Goal: Task Accomplishment & Management: Complete application form

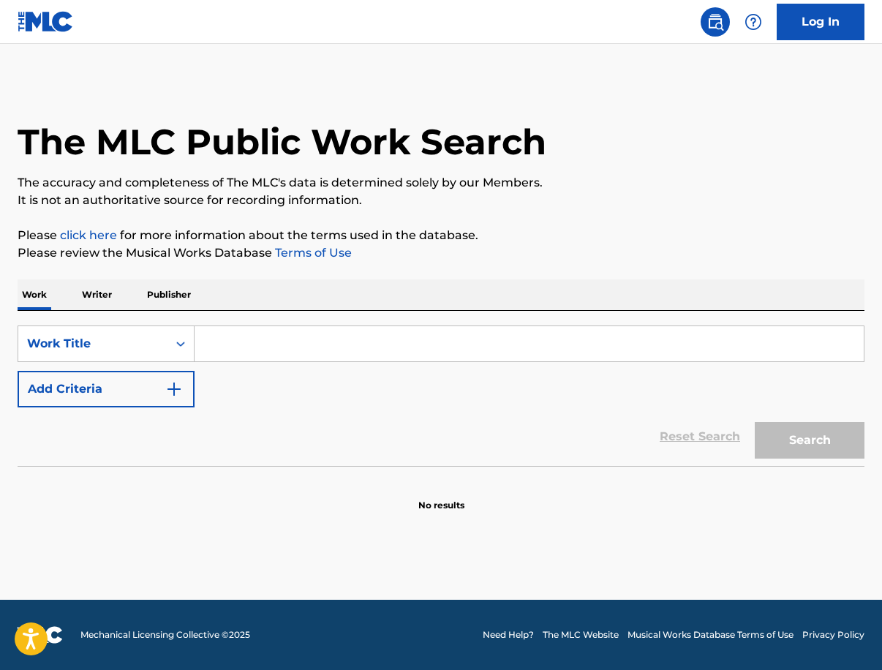
click at [287, 340] on input "Search Form" at bounding box center [529, 343] width 669 height 35
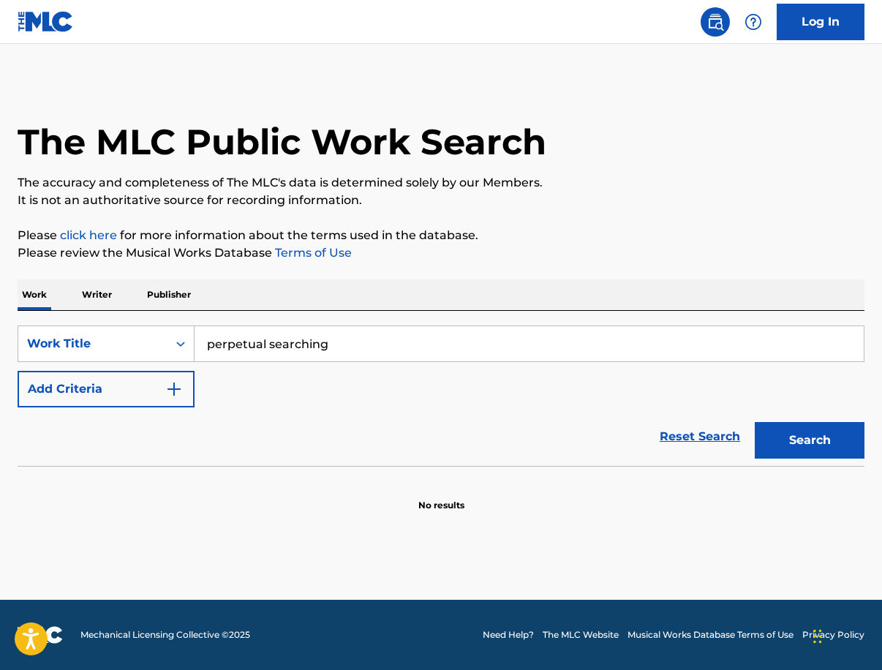
click at [810, 440] on button "Search" at bounding box center [810, 440] width 110 height 37
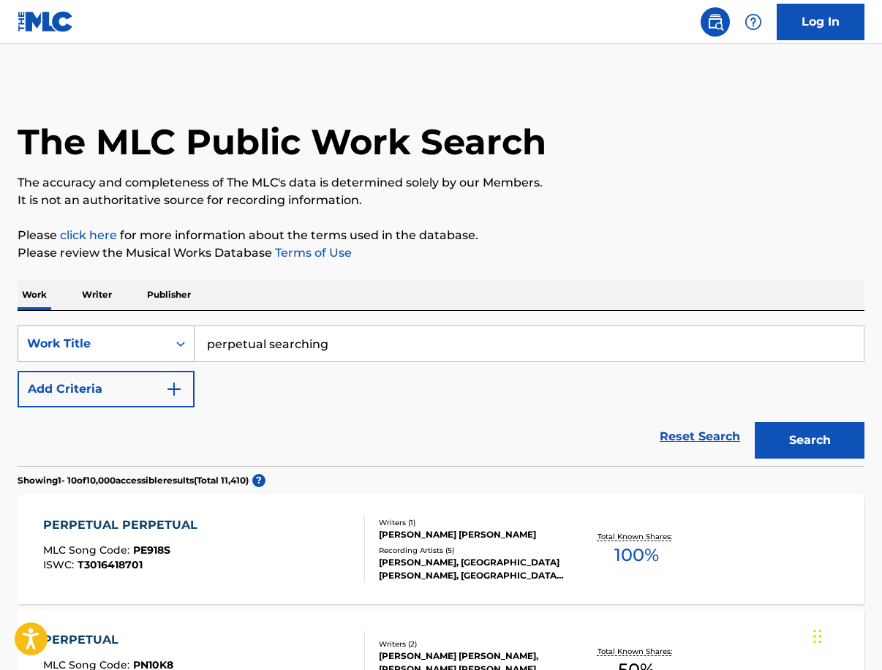
click at [157, 352] on div "Work Title" at bounding box center [93, 344] width 132 height 18
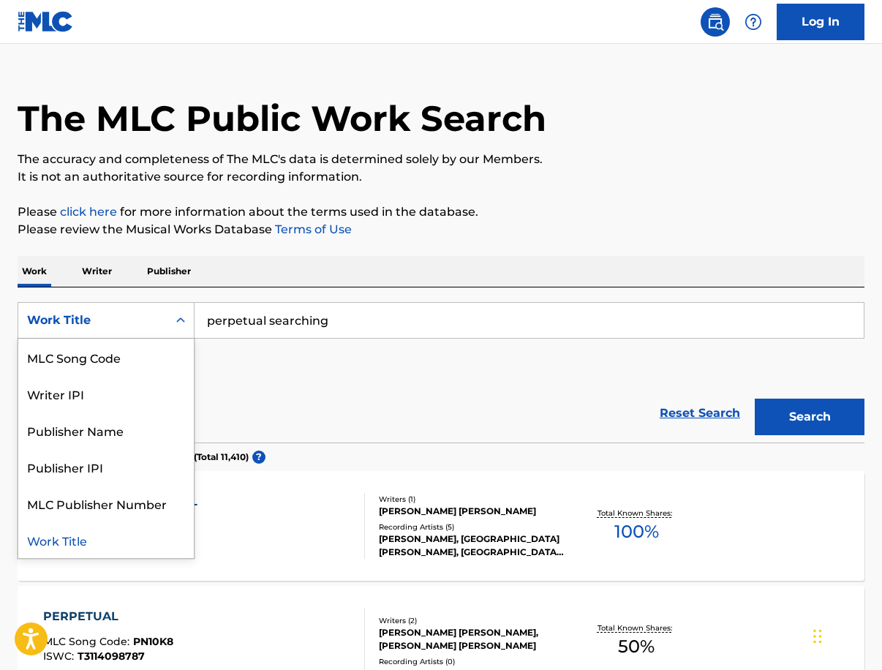
scroll to position [29, 1]
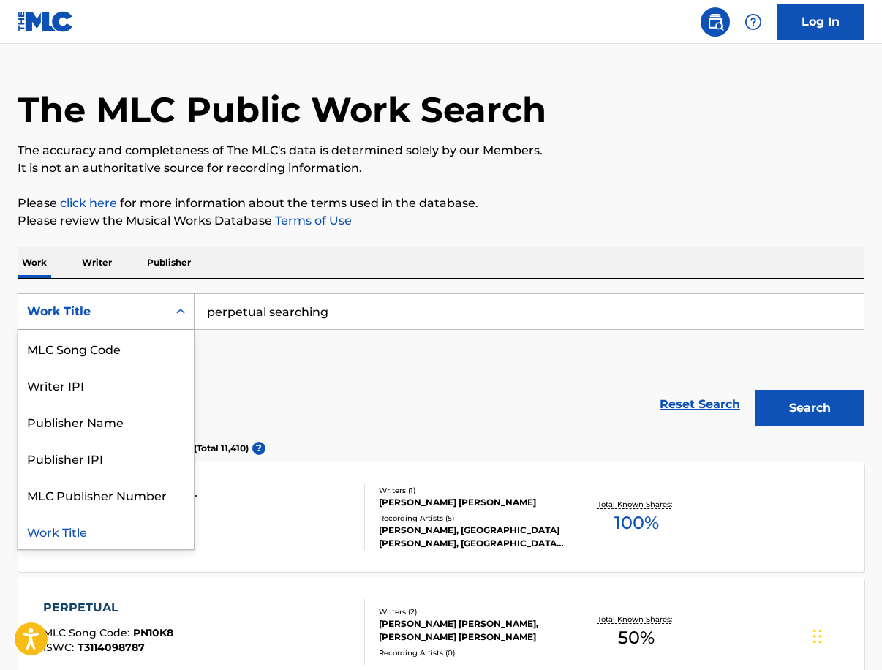
click at [391, 334] on div "SearchWithCriteriabe1c2187-5318-4f5e-9469-3f6346b341e7 Work Title selected, 8 o…" at bounding box center [441, 334] width 847 height 82
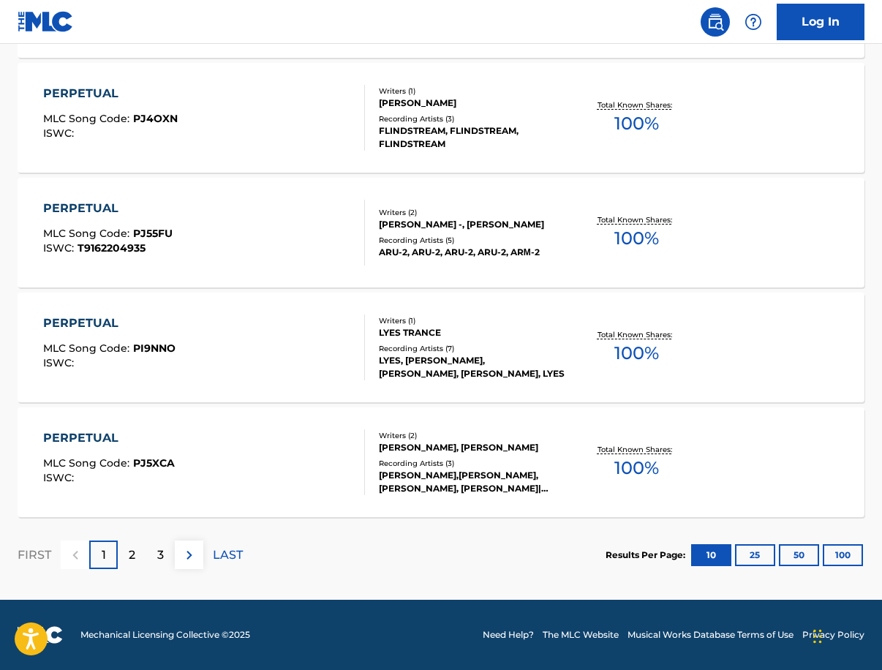
scroll to position [1121, 0]
click at [137, 553] on div "2" at bounding box center [132, 555] width 29 height 29
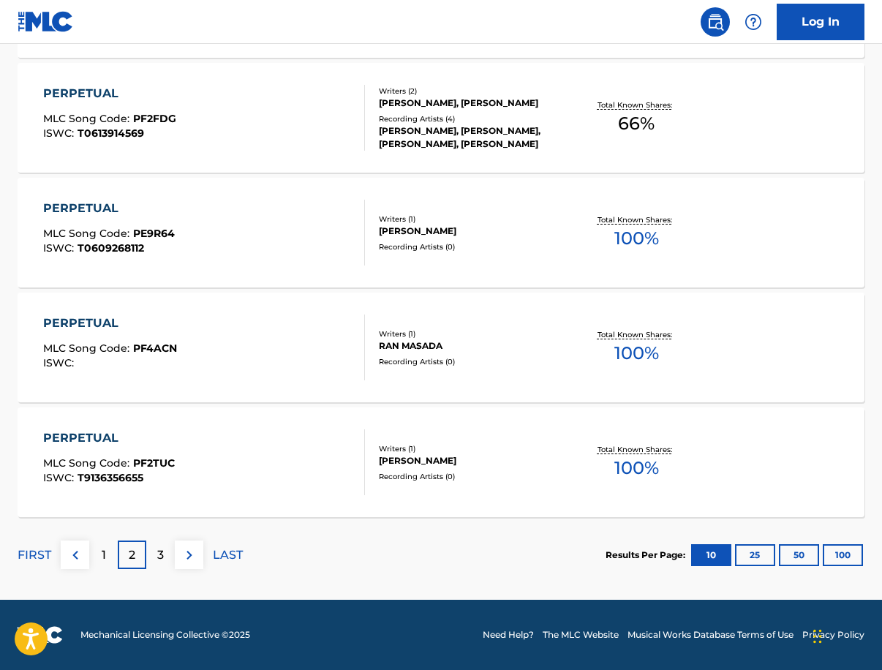
click at [160, 556] on p "3" at bounding box center [160, 555] width 7 height 18
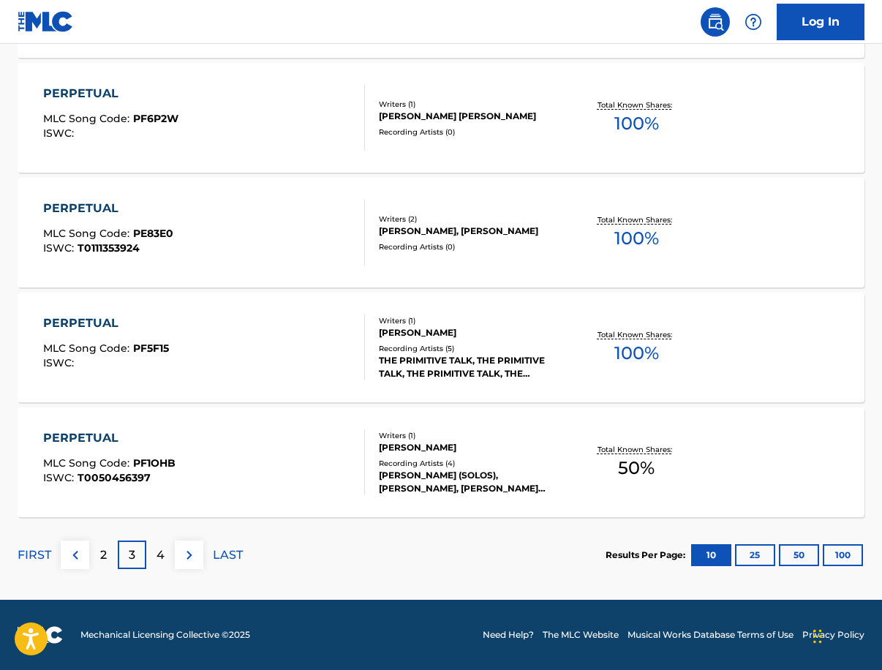
click at [72, 554] on img at bounding box center [76, 555] width 18 height 18
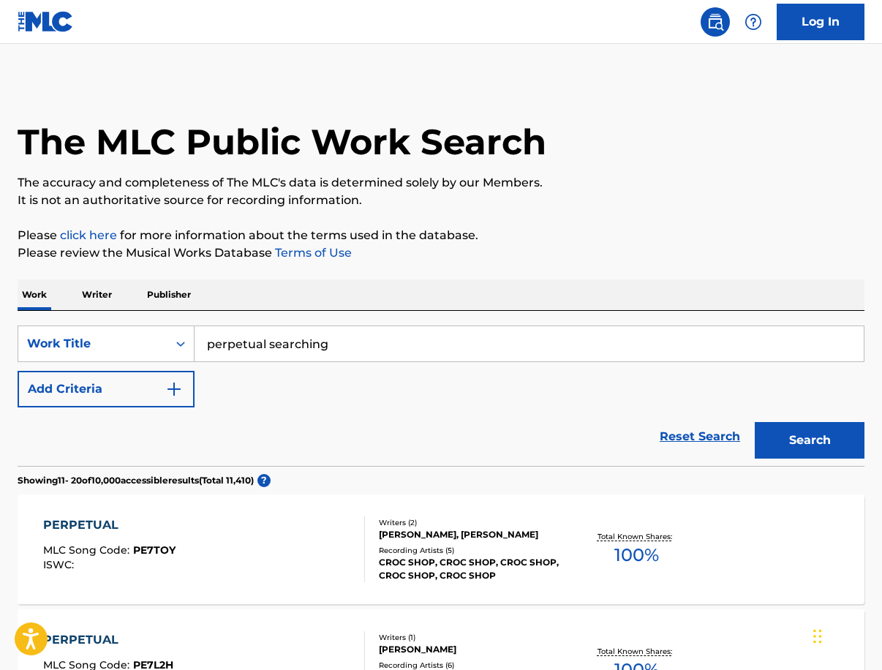
scroll to position [0, 0]
click at [352, 345] on input "perpetual searching" at bounding box center [529, 343] width 669 height 35
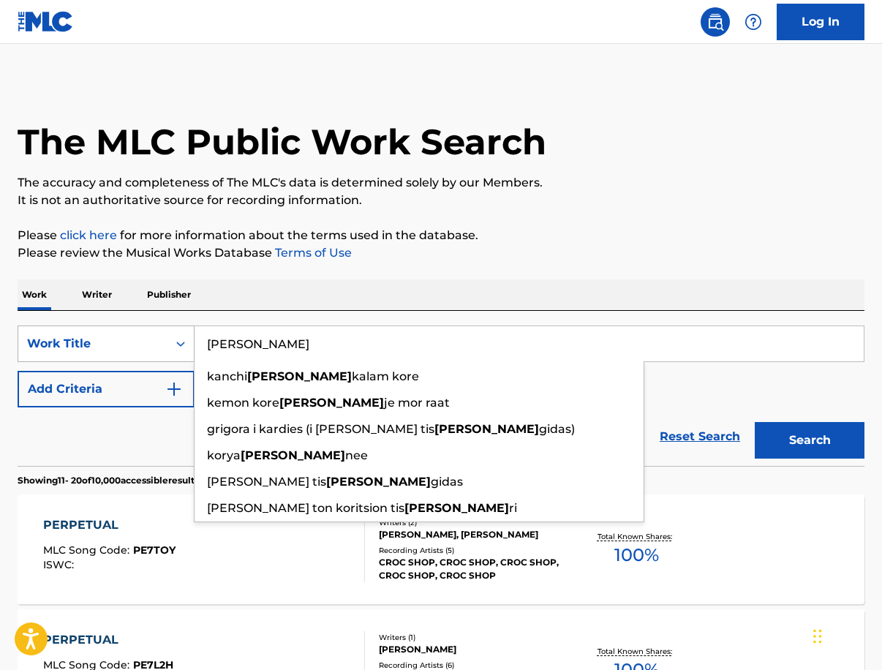
type input "Kate Kortum"
click at [116, 353] on div "Work Title" at bounding box center [92, 344] width 149 height 28
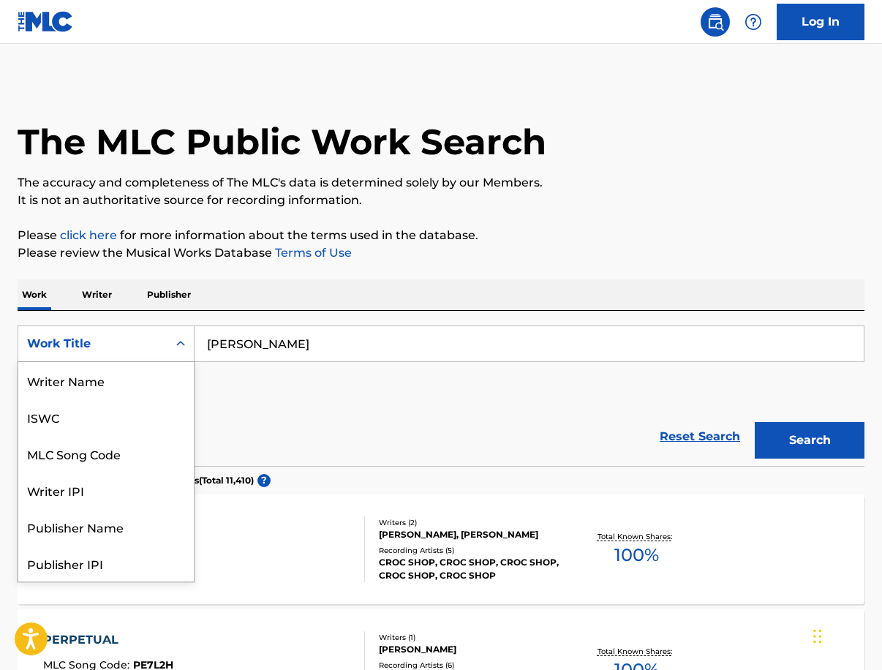
scroll to position [73, 0]
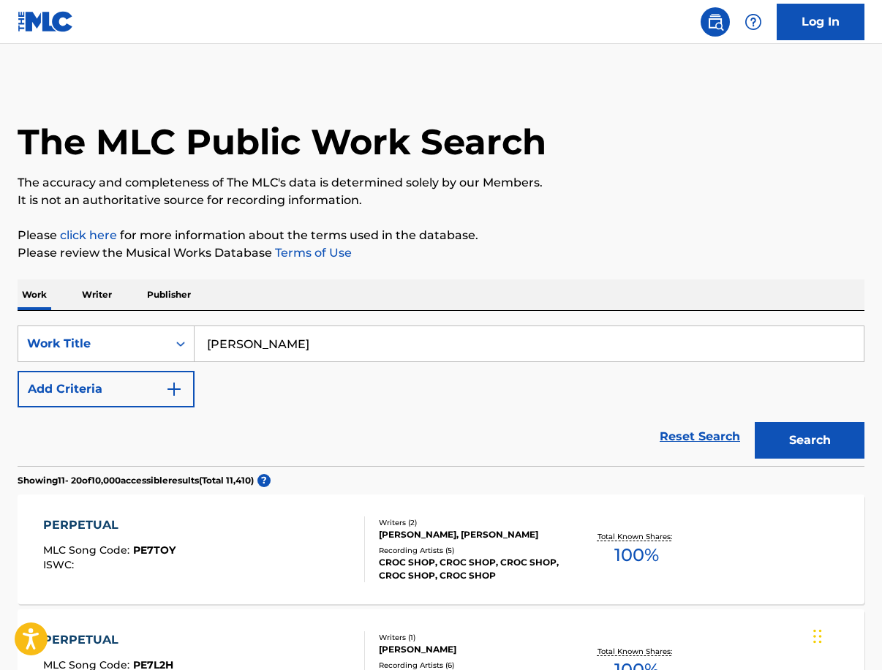
click at [336, 316] on div "SearchWithCriteriabe1c2187-5318-4f5e-9469-3f6346b341e7 Work Title Kate Kortum A…" at bounding box center [441, 388] width 847 height 155
click at [331, 331] on input "Kate Kortum" at bounding box center [529, 343] width 669 height 35
click at [810, 440] on button "Search" at bounding box center [810, 440] width 110 height 37
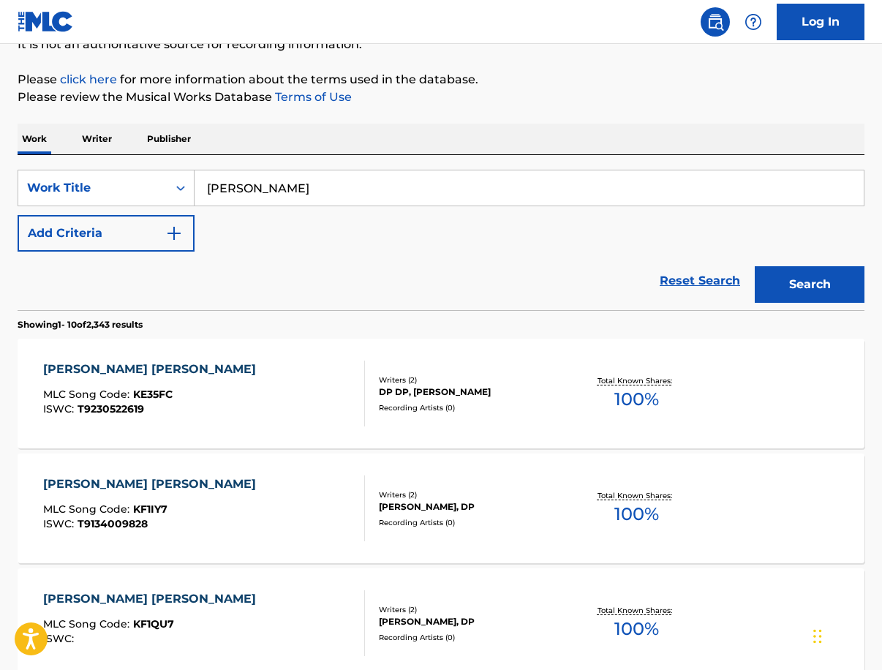
scroll to position [118, 0]
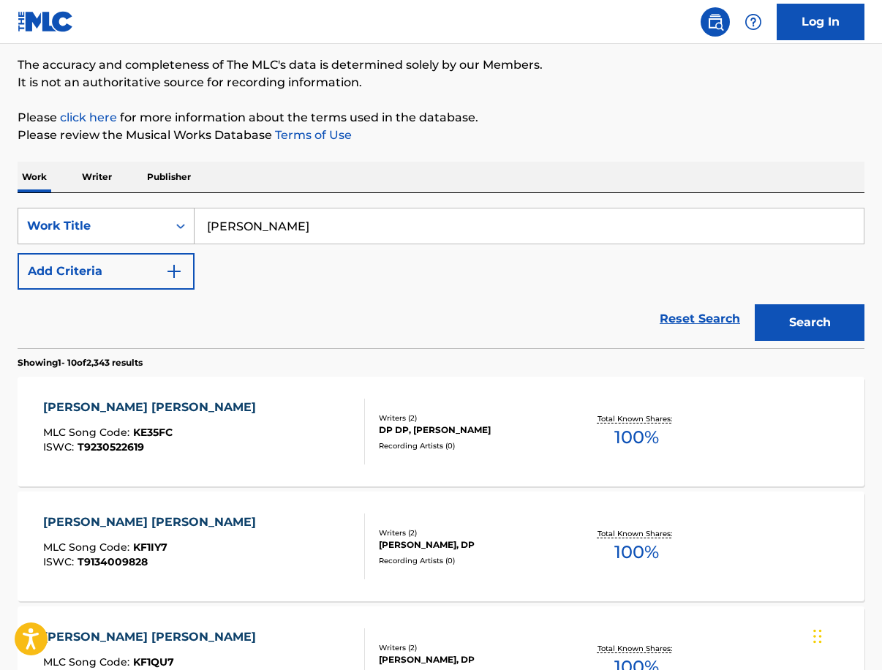
click at [127, 230] on div "Work Title" at bounding box center [93, 226] width 132 height 18
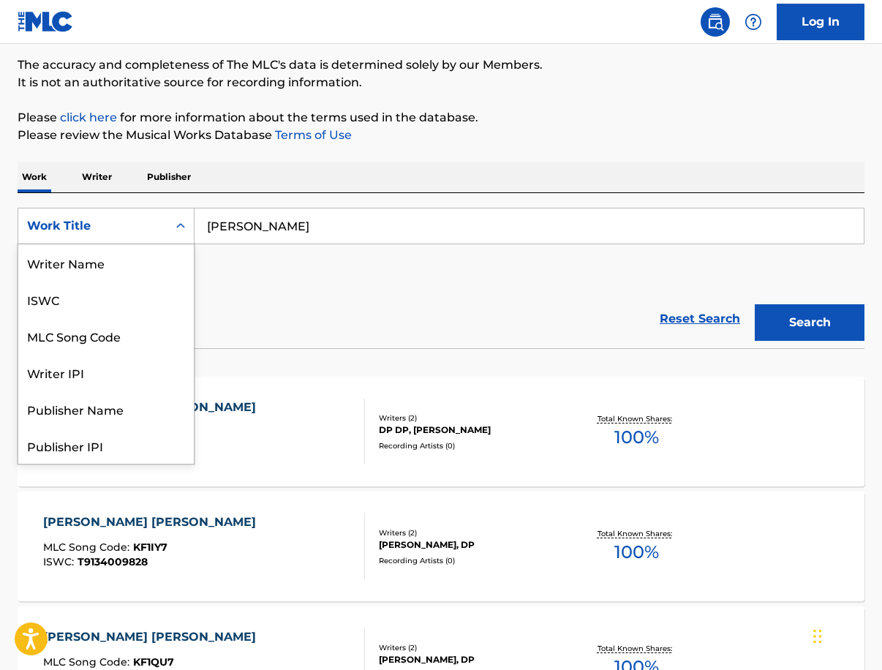
scroll to position [73, 0]
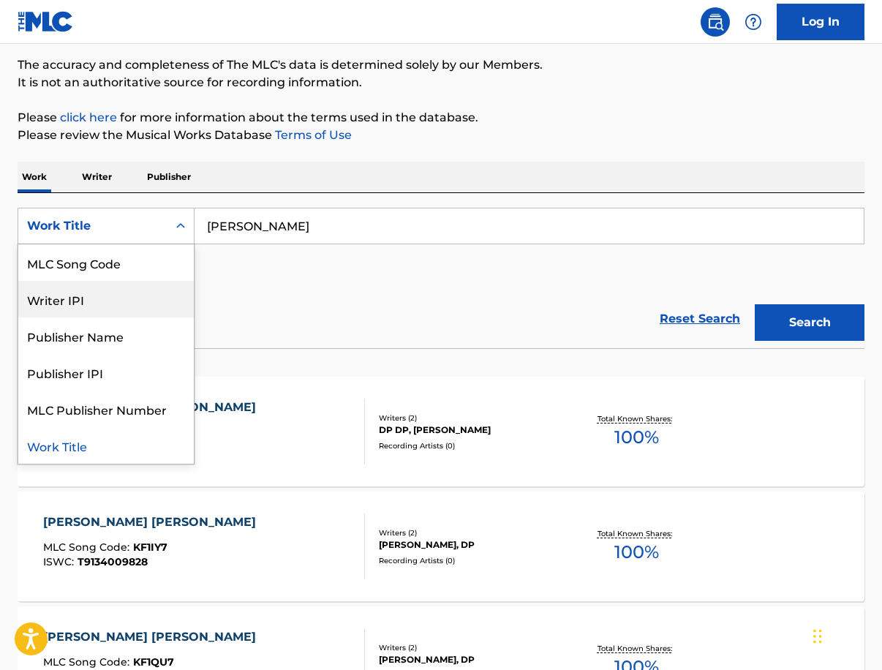
click at [113, 305] on div "Writer IPI" at bounding box center [106, 299] width 176 height 37
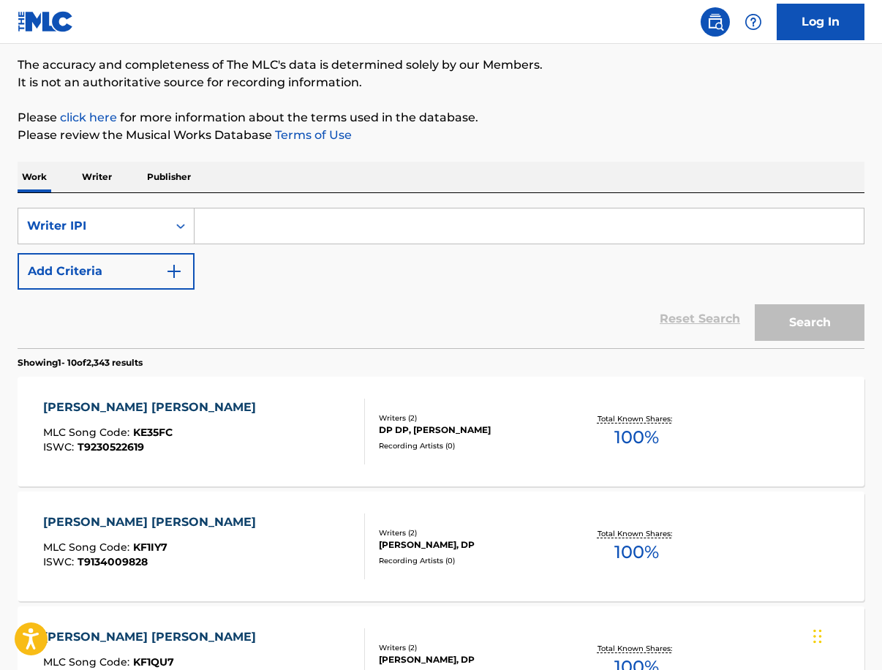
click at [274, 228] on input "Search Form" at bounding box center [529, 225] width 669 height 35
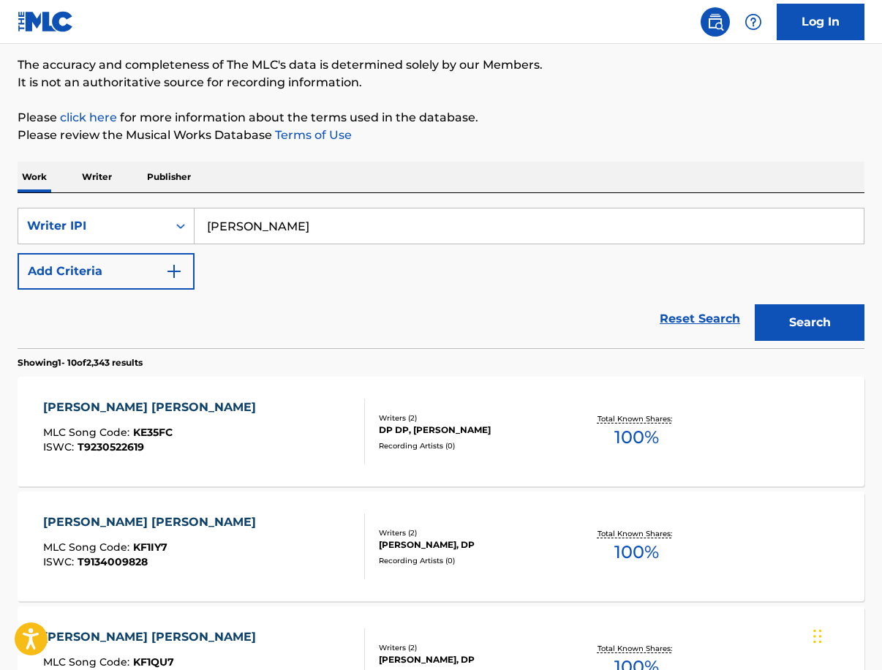
type input "Joe block"
click at [810, 323] on button "Search" at bounding box center [810, 322] width 110 height 37
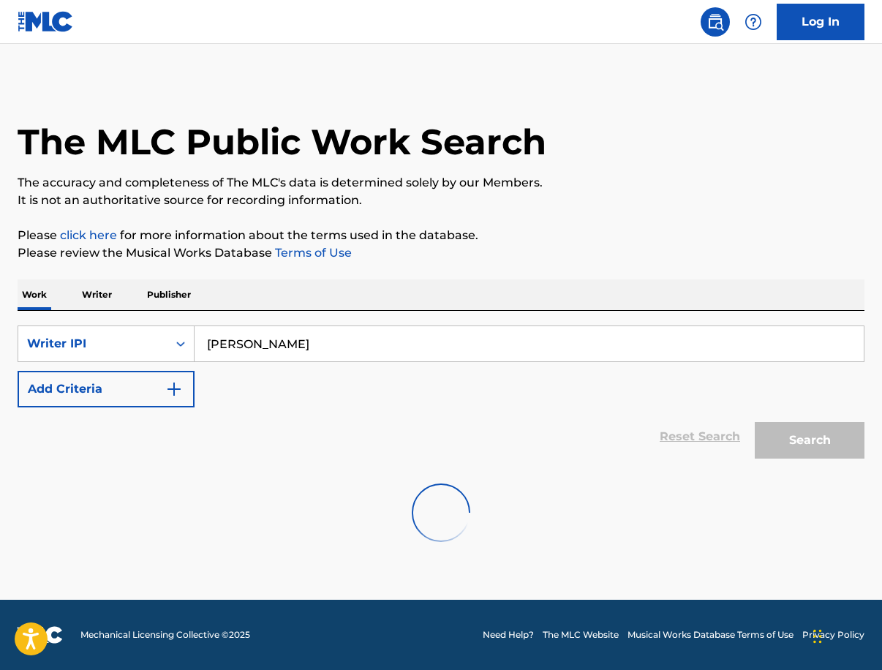
scroll to position [0, 0]
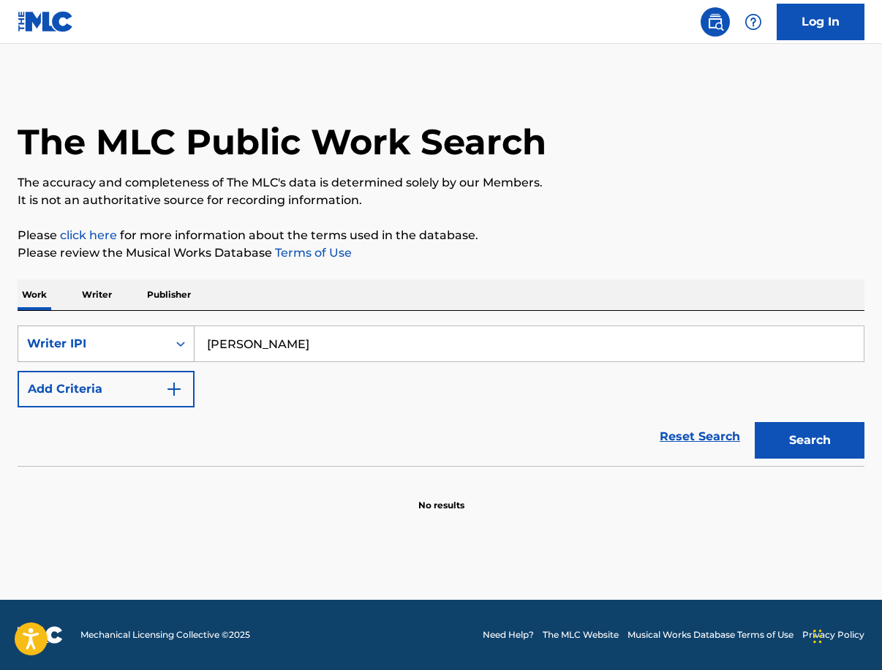
click at [160, 347] on div "Writer IPI" at bounding box center [92, 344] width 149 height 28
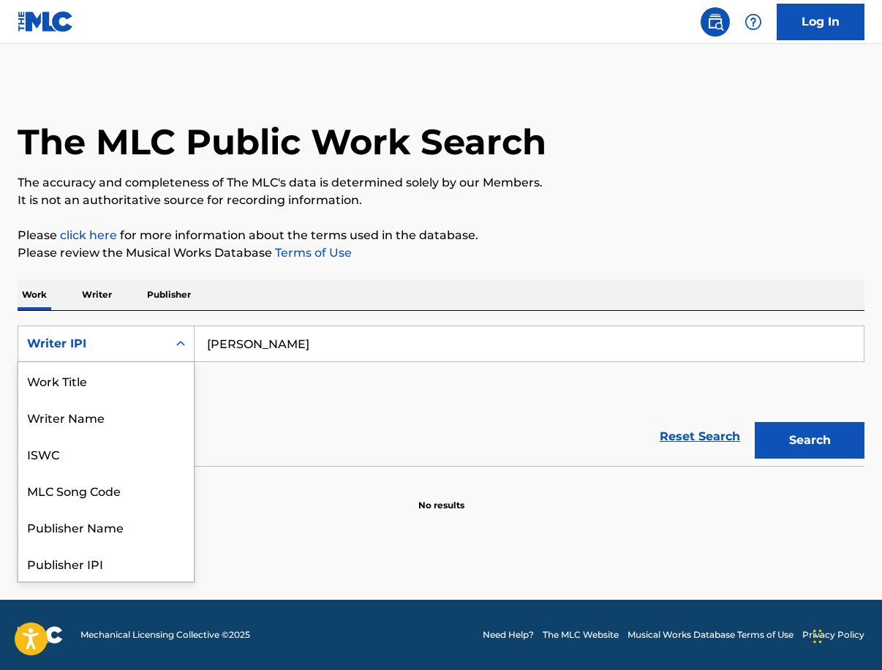
scroll to position [73, 0]
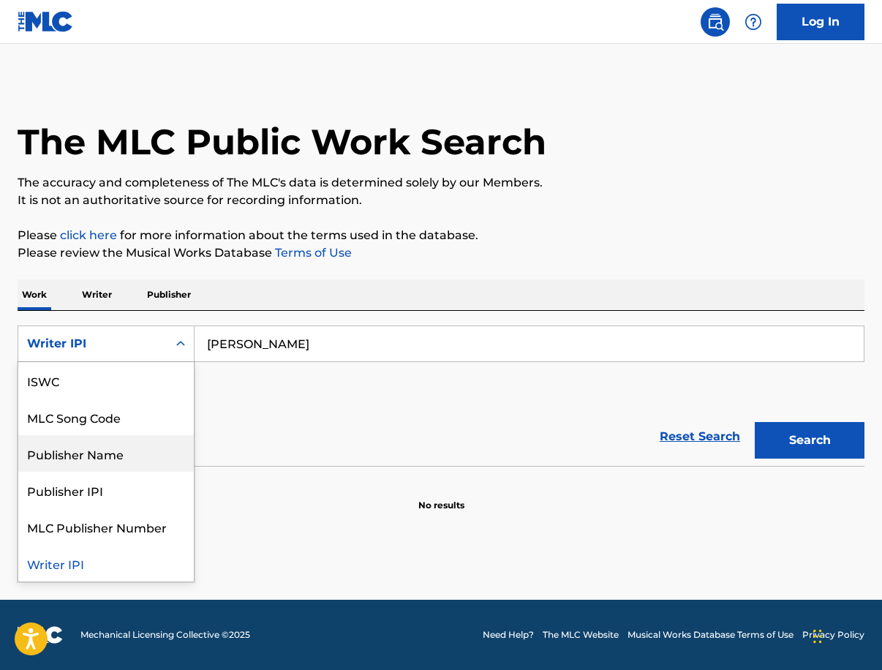
click at [110, 467] on div "Publisher Name" at bounding box center [106, 453] width 176 height 37
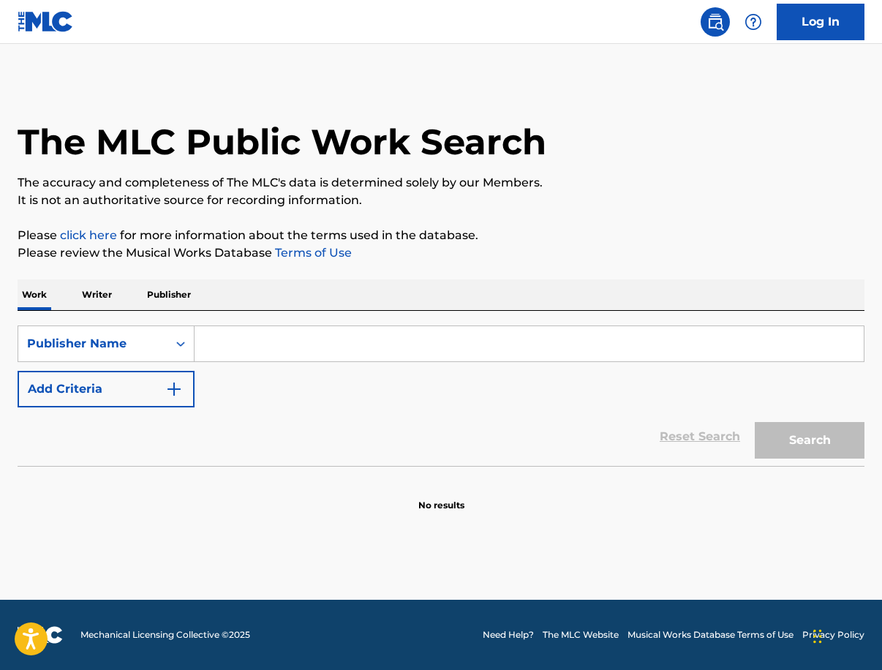
click at [335, 342] on input "Search Form" at bounding box center [529, 343] width 669 height 35
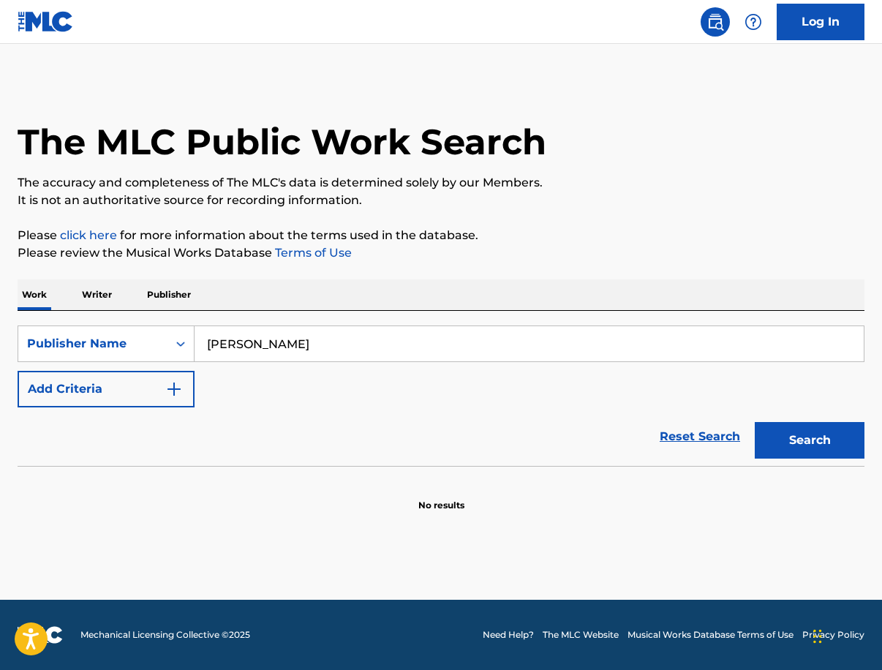
type input "Joe block"
click at [810, 440] on button "Search" at bounding box center [810, 440] width 110 height 37
click at [140, 380] on button "Add Criteria" at bounding box center [106, 389] width 177 height 37
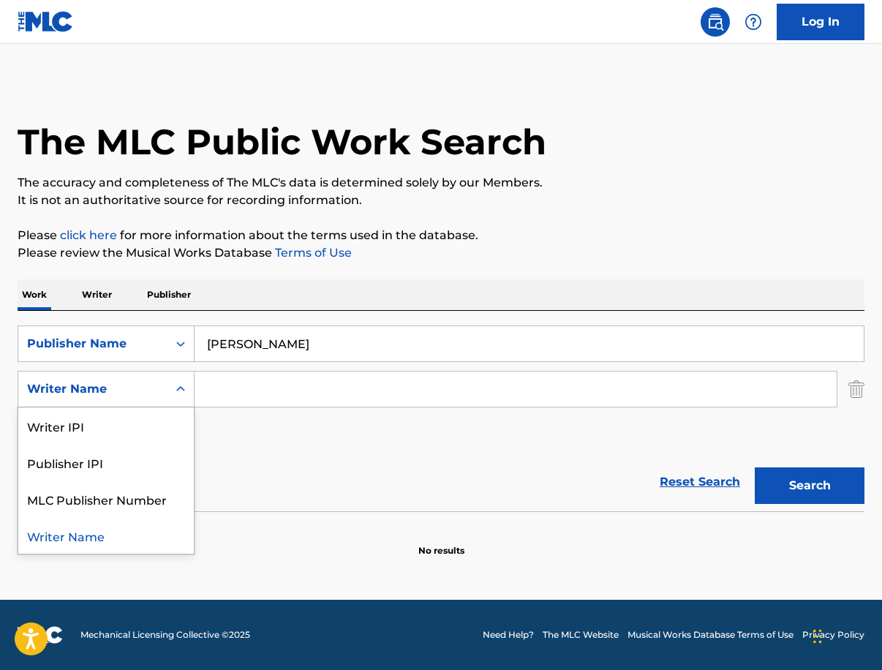
click at [154, 394] on div "Writer Name" at bounding box center [93, 389] width 132 height 18
click at [384, 336] on input "Joe block" at bounding box center [529, 343] width 669 height 35
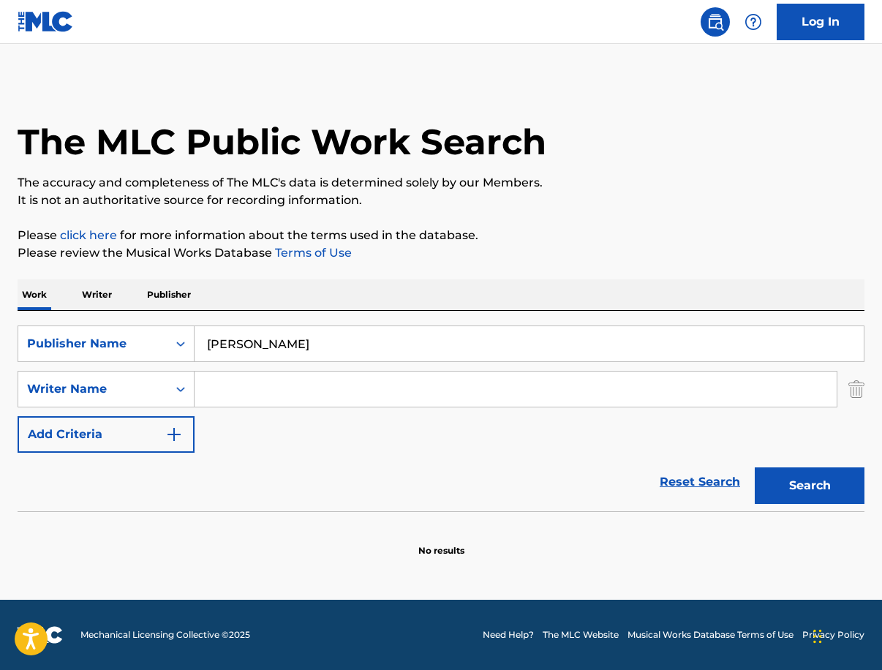
click at [285, 378] on input "Search Form" at bounding box center [516, 389] width 642 height 35
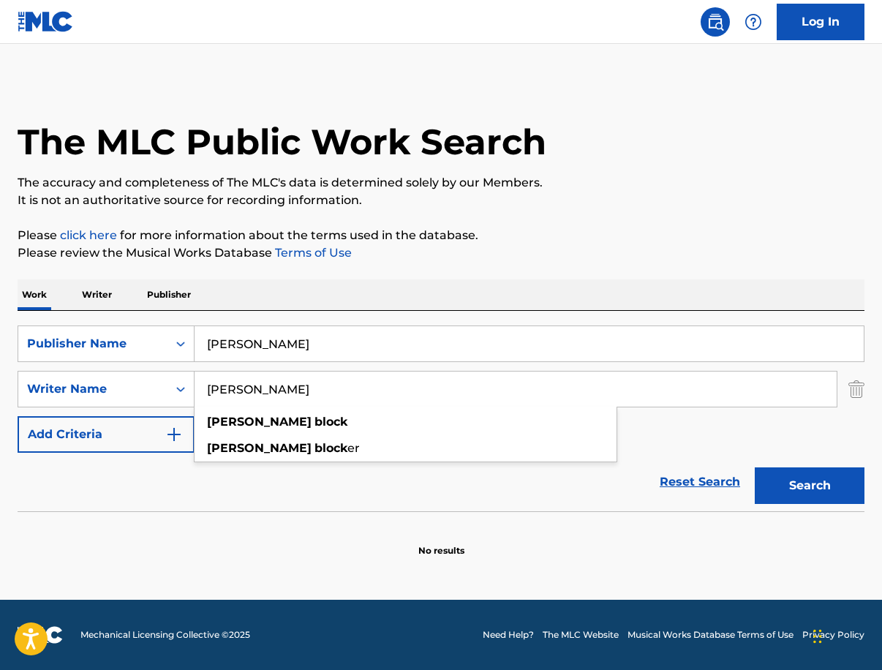
type input "Joe block"
click at [271, 331] on input "Joe block" at bounding box center [529, 343] width 669 height 35
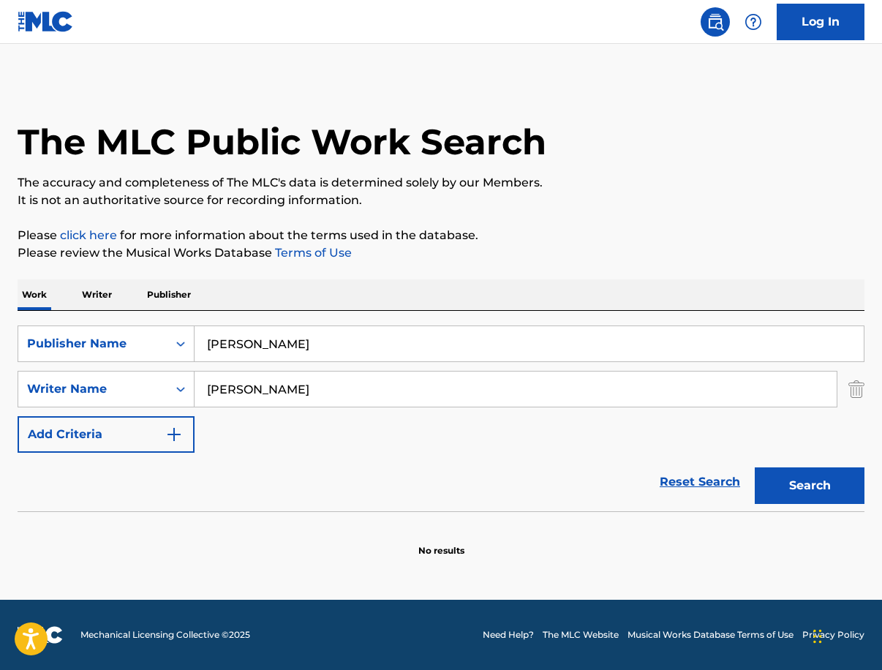
click at [271, 331] on input "Joe block" at bounding box center [529, 343] width 669 height 35
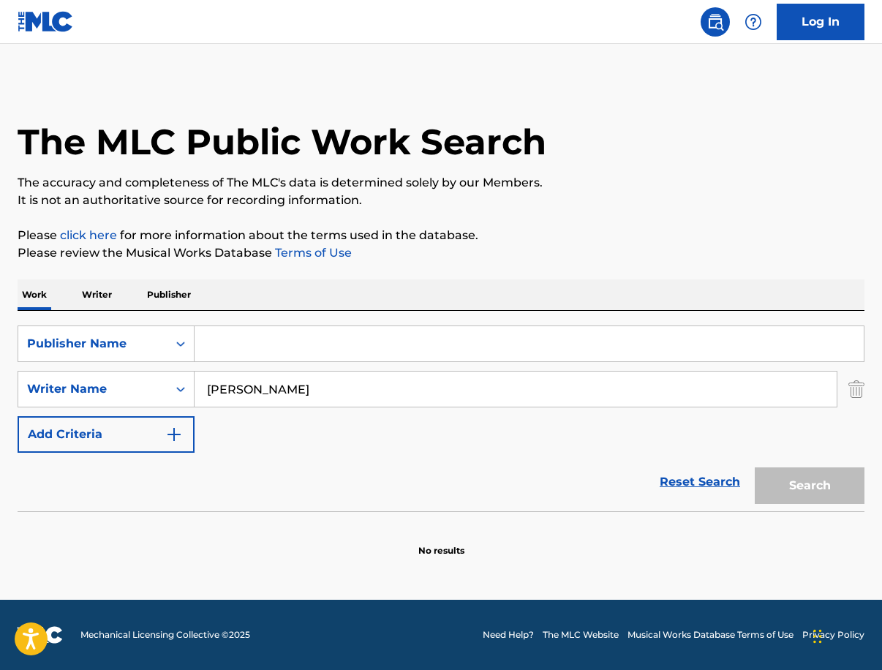
click at [261, 415] on div "SearchWithCriteria1fde04fd-d1a4-48c3-8d23-208948504cbf Publisher Name SearchWit…" at bounding box center [441, 388] width 847 height 127
click at [267, 386] on input "Joe block" at bounding box center [516, 389] width 642 height 35
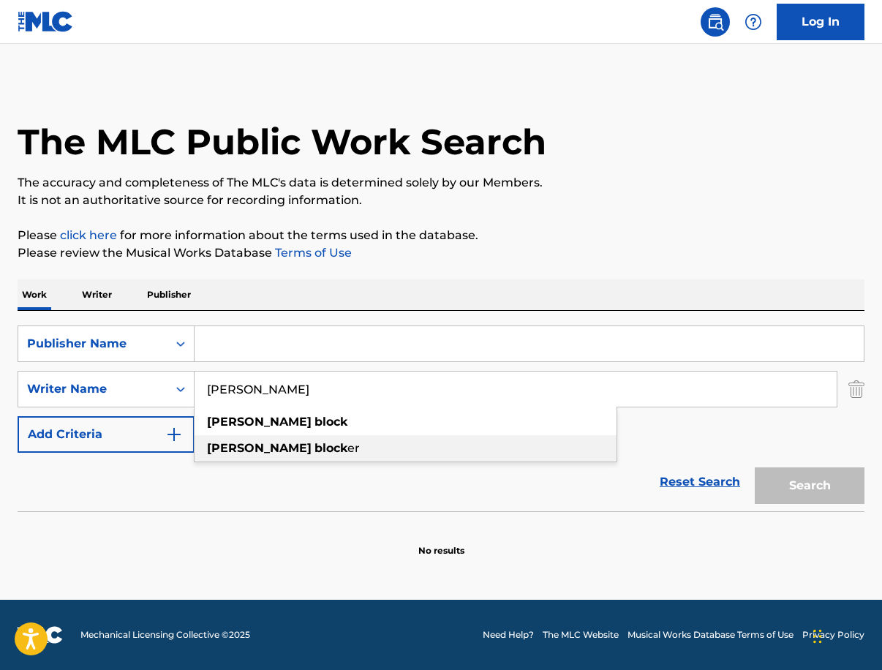
click at [374, 526] on section "No results" at bounding box center [441, 538] width 847 height 38
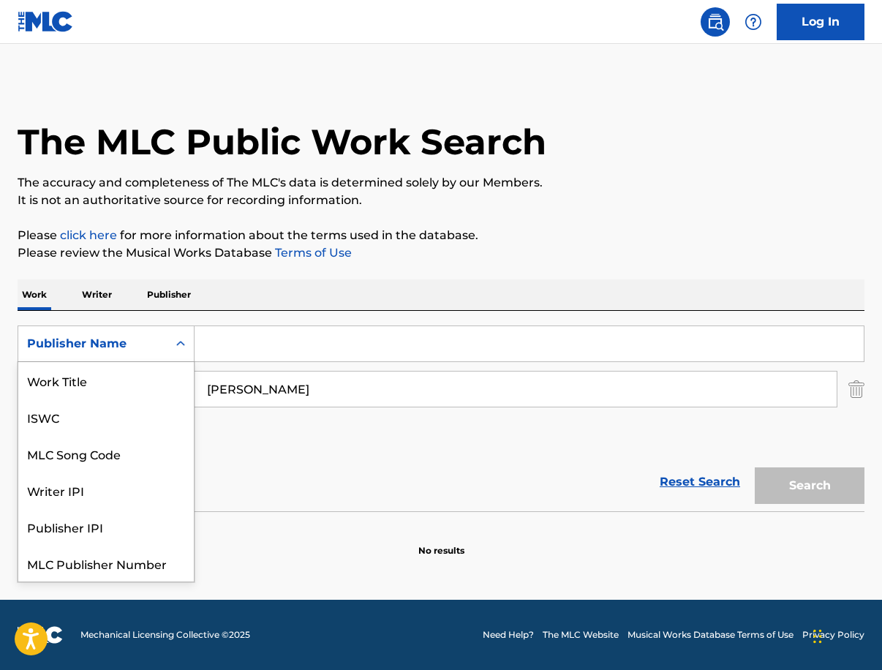
click at [125, 335] on div "Publisher Name" at bounding box center [93, 344] width 132 height 18
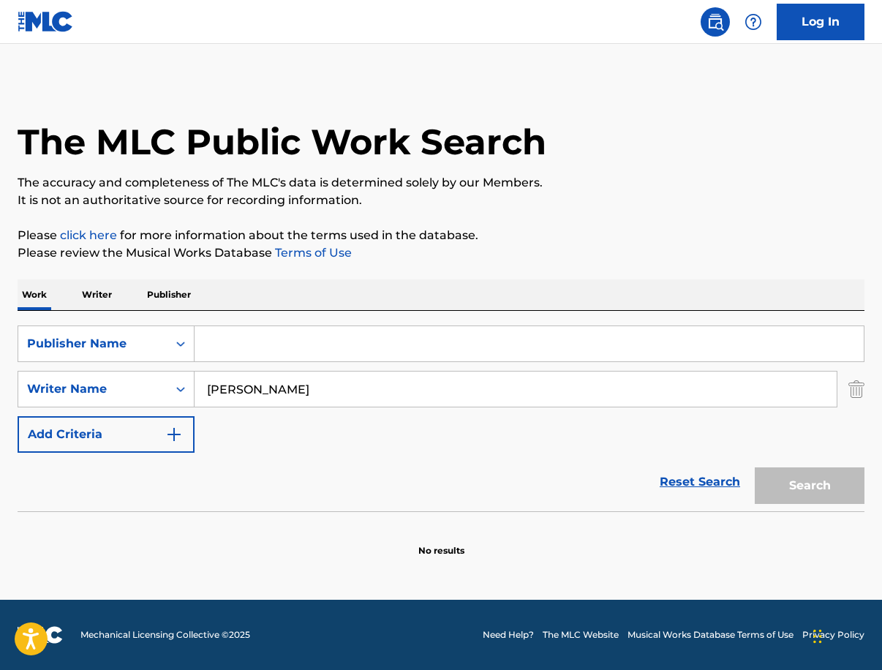
click at [338, 523] on section "No results" at bounding box center [441, 538] width 847 height 38
click at [653, 320] on div "SearchWithCriteria1fde04fd-d1a4-48c3-8d23-208948504cbf Publisher Name SearchWit…" at bounding box center [441, 411] width 847 height 200
click at [159, 336] on div "Publisher Name" at bounding box center [92, 344] width 149 height 28
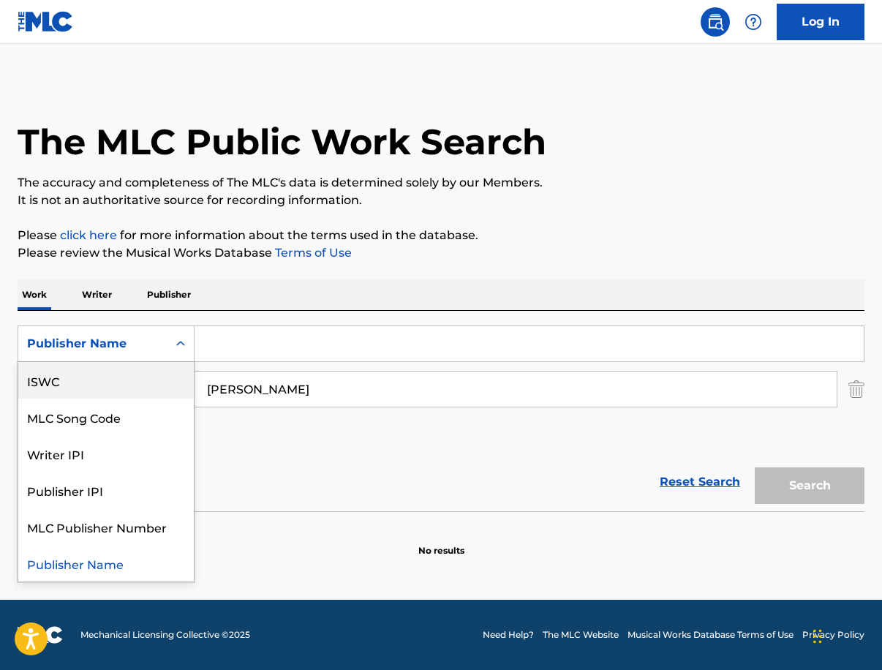
click at [139, 383] on div "ISWC" at bounding box center [106, 380] width 176 height 37
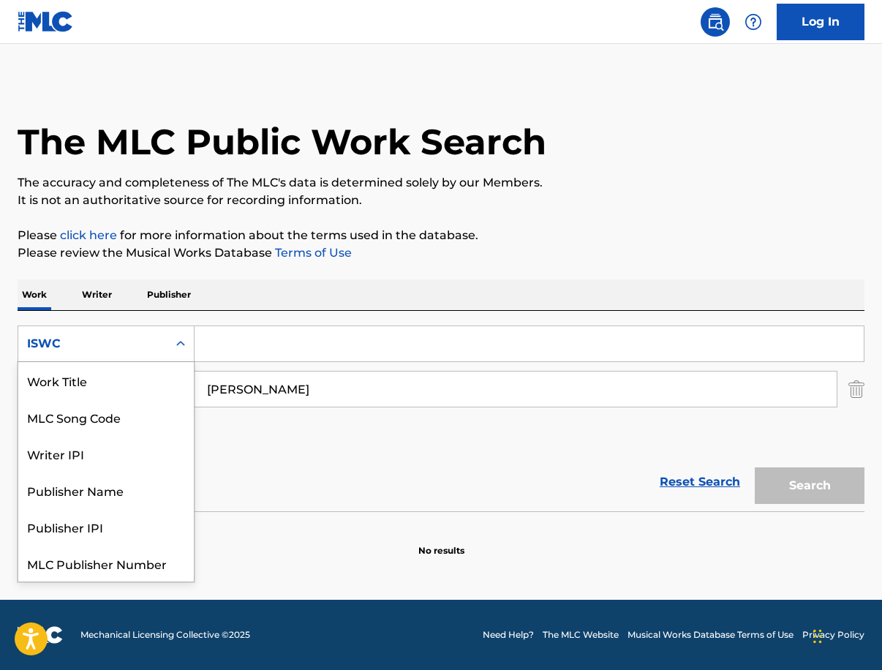
click at [171, 348] on div "Search Form" at bounding box center [180, 344] width 26 height 26
click at [309, 446] on div "SearchWithCriteria57fe503d-714d-432c-a09a-d92161064ef8 MLC Song Code, 2 of 7. 7…" at bounding box center [441, 388] width 847 height 127
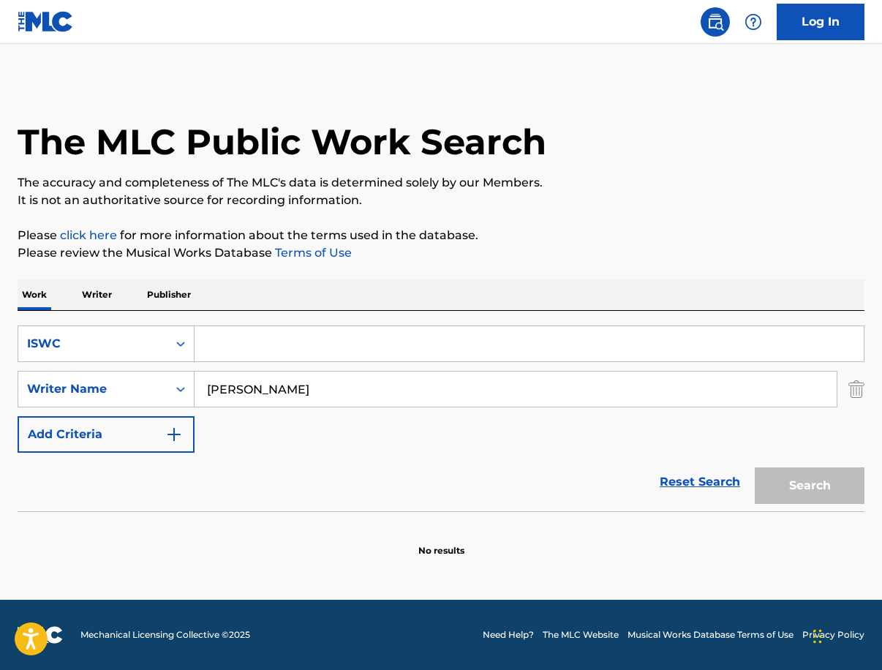
click at [112, 426] on button "Add Criteria" at bounding box center [106, 434] width 177 height 37
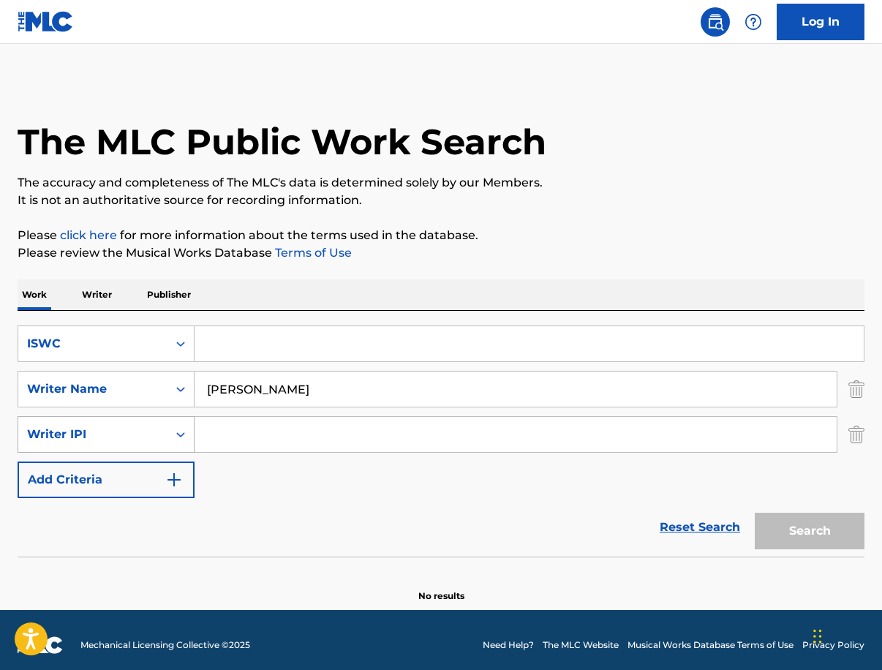
click at [140, 437] on div "Writer IPI" at bounding box center [93, 435] width 132 height 18
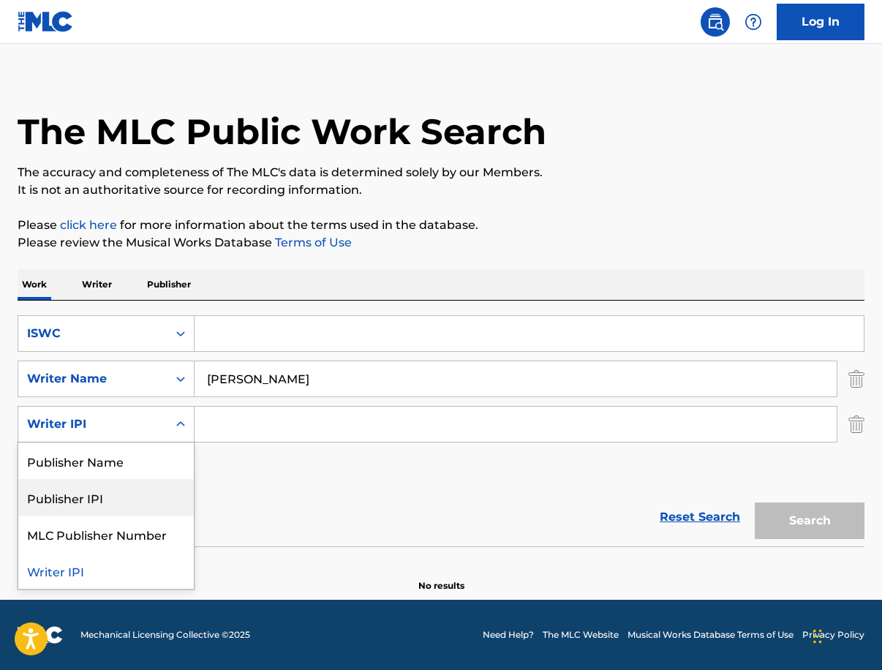
scroll to position [10, 0]
click at [227, 479] on div "SearchWithCriteria57fe503d-714d-432c-a09a-d92161064ef8 ISWC SearchWithCriteria4…" at bounding box center [441, 401] width 847 height 173
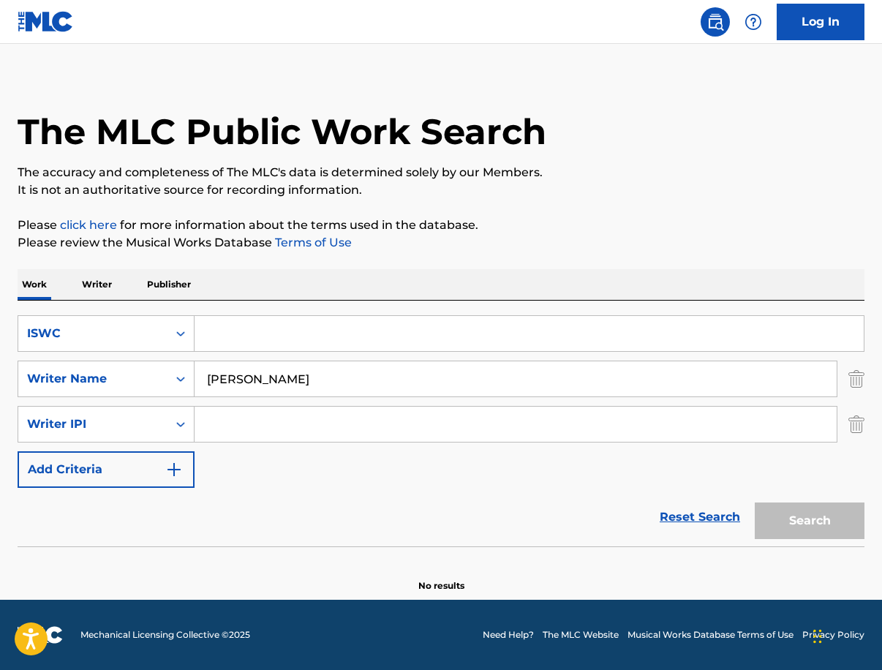
click at [856, 391] on img "Search Form" at bounding box center [856, 379] width 16 height 37
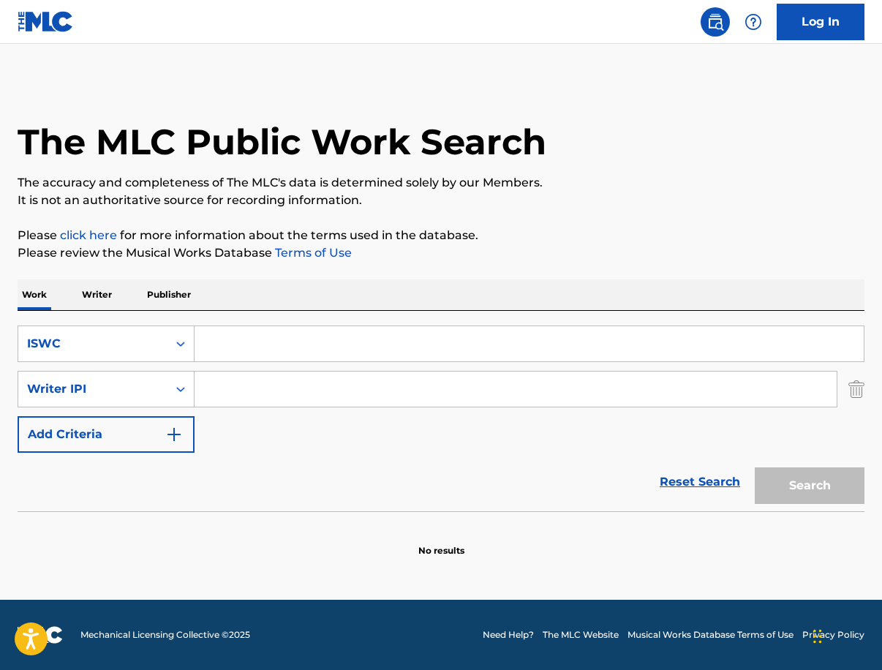
click at [856, 387] on img "Search Form" at bounding box center [856, 389] width 16 height 37
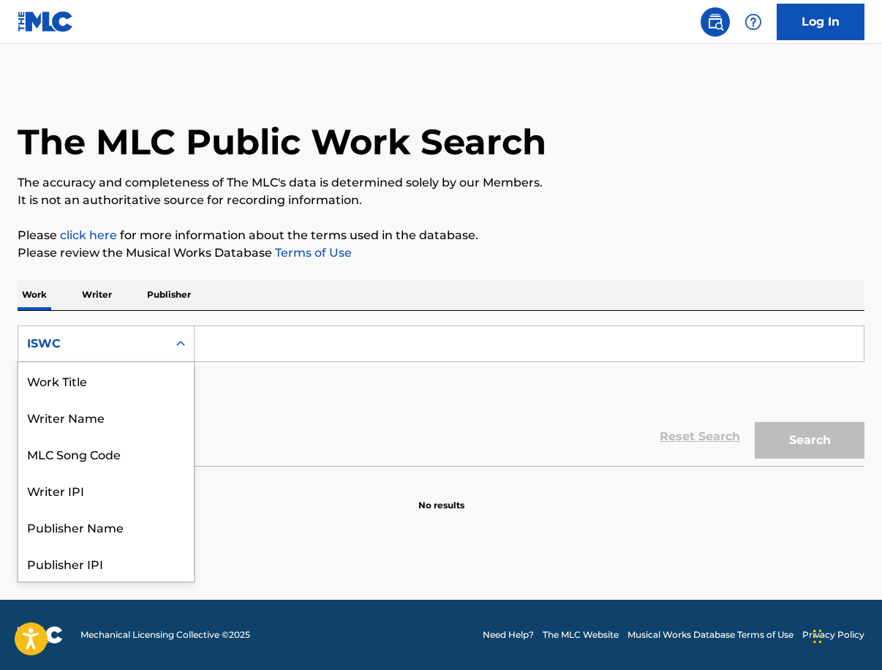
click at [126, 341] on div "ISWC" at bounding box center [93, 344] width 132 height 18
click at [136, 413] on div "Writer Name" at bounding box center [106, 417] width 176 height 37
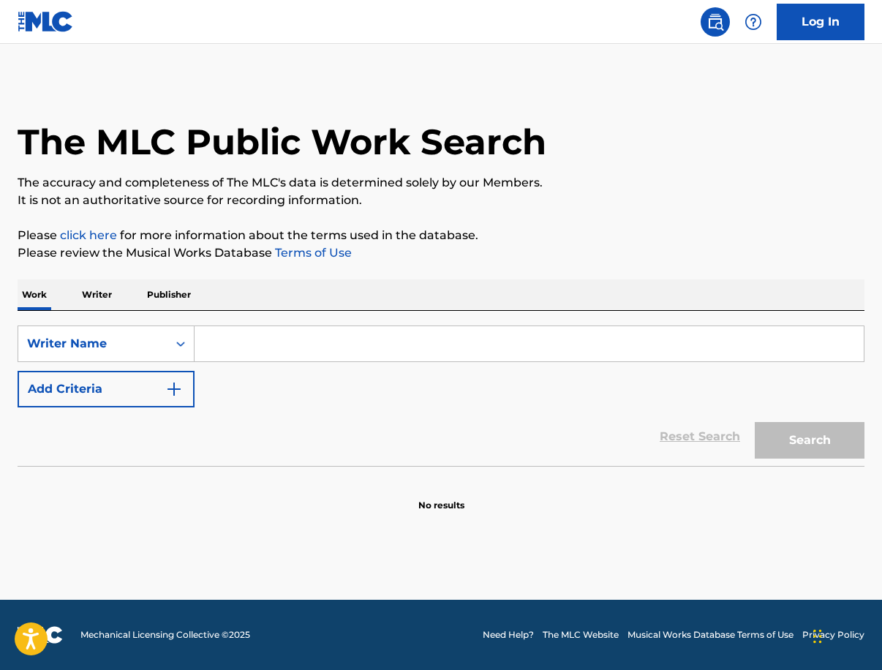
click at [257, 354] on input "Search Form" at bounding box center [529, 343] width 669 height 35
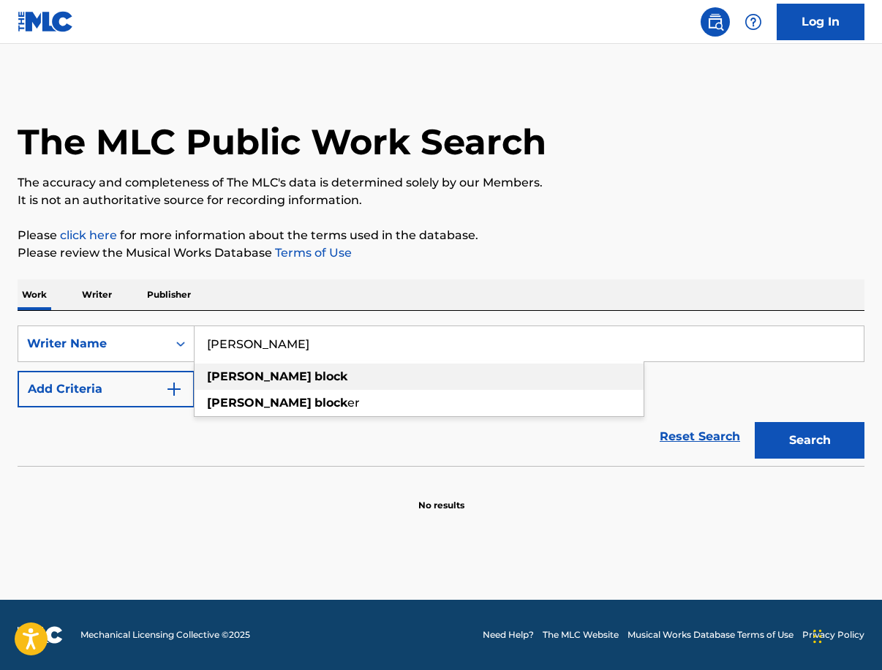
click at [241, 367] on div "joe block" at bounding box center [419, 377] width 449 height 26
type input "joe block"
click at [832, 458] on button "Search" at bounding box center [810, 440] width 110 height 37
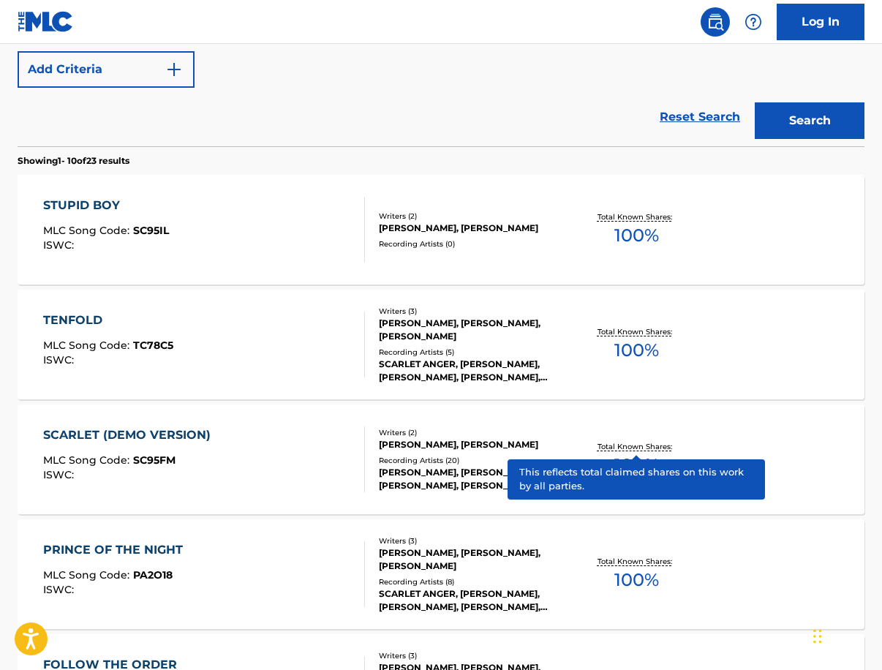
scroll to position [1074, 0]
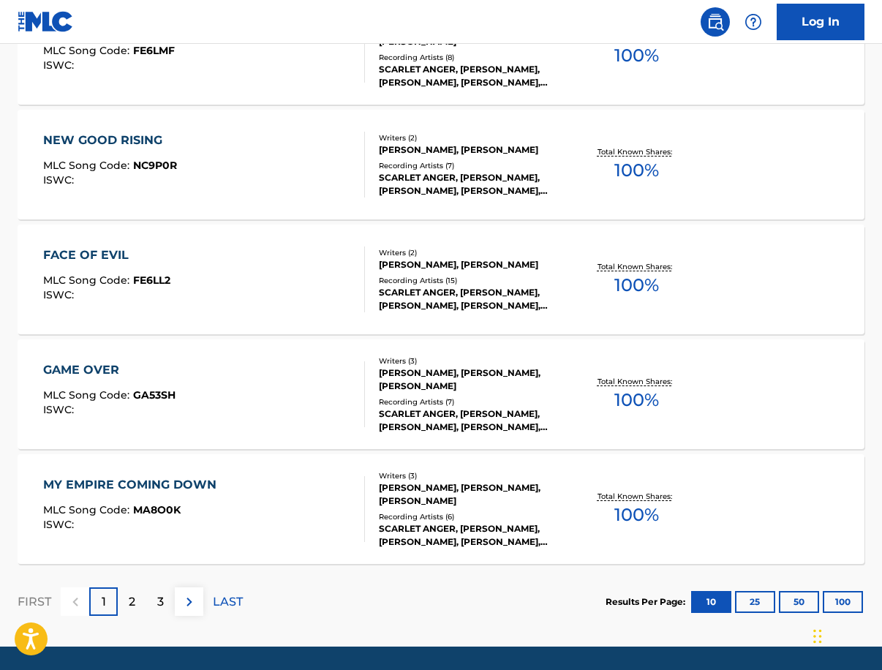
click at [150, 602] on div "3" at bounding box center [160, 601] width 29 height 29
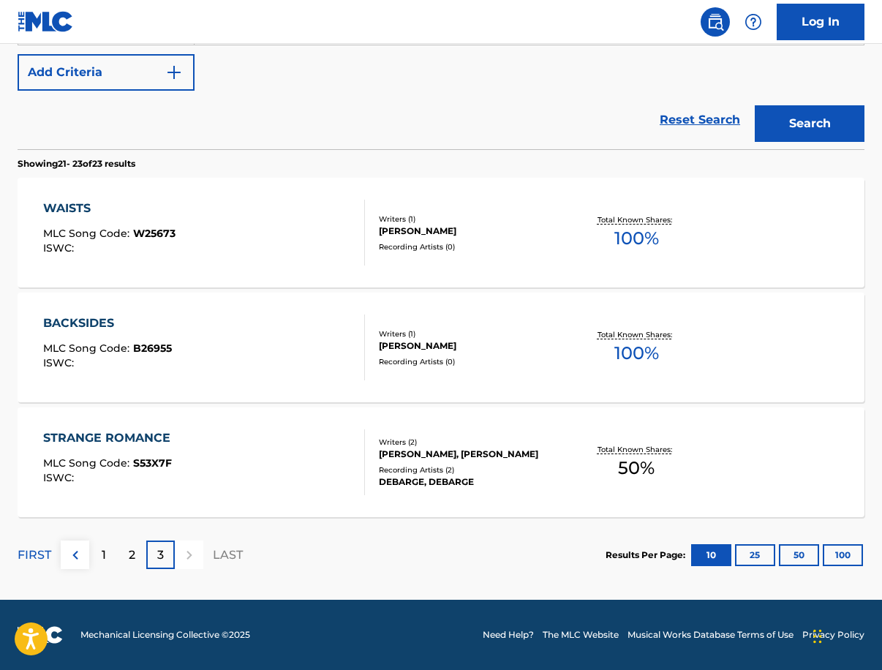
scroll to position [317, 0]
click at [132, 544] on div "2" at bounding box center [132, 555] width 29 height 29
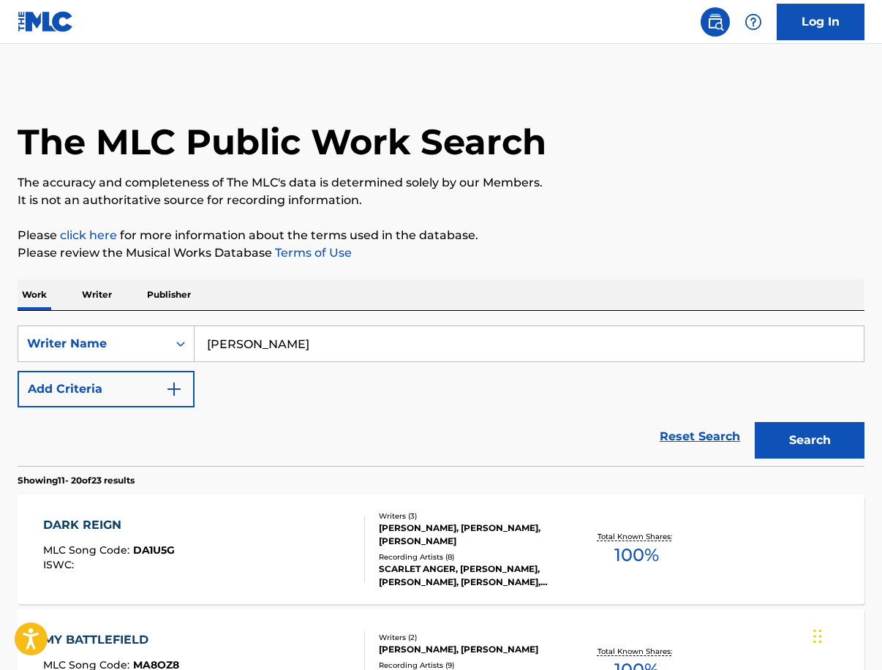
scroll to position [0, 0]
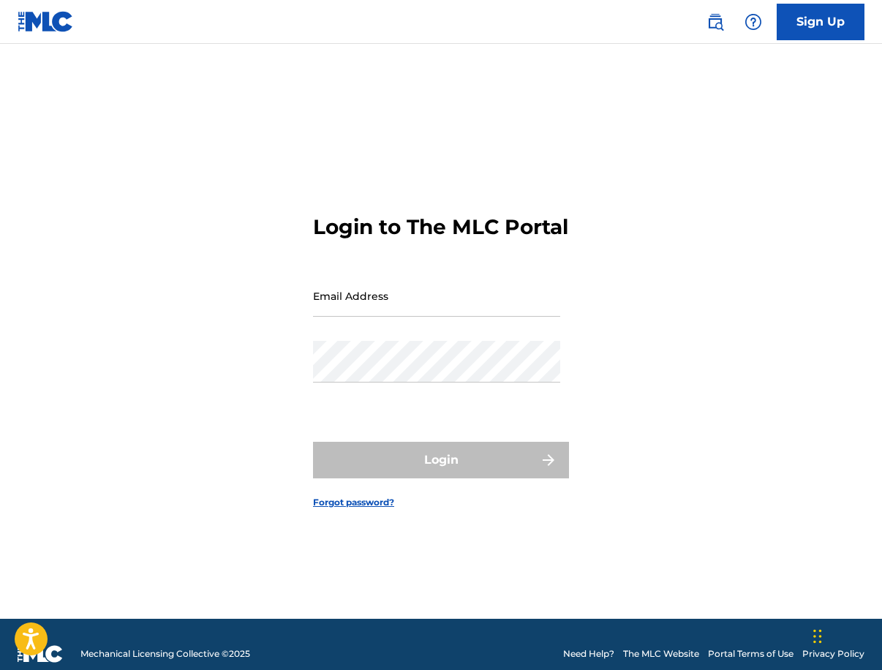
click at [840, 18] on link "Sign Up" at bounding box center [821, 22] width 88 height 37
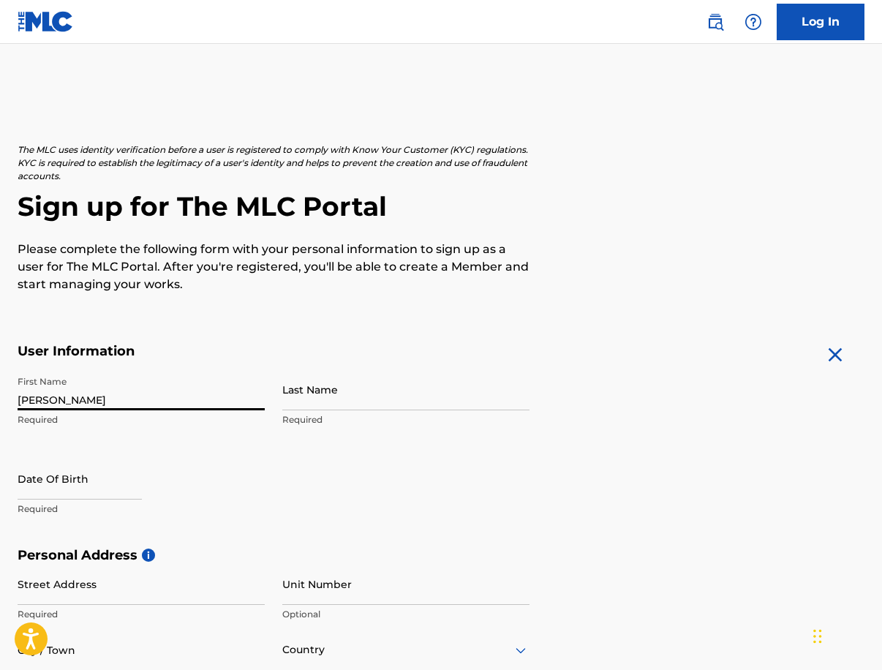
type input "[PERSON_NAME]"
type input "Block"
select select "7"
select select "2025"
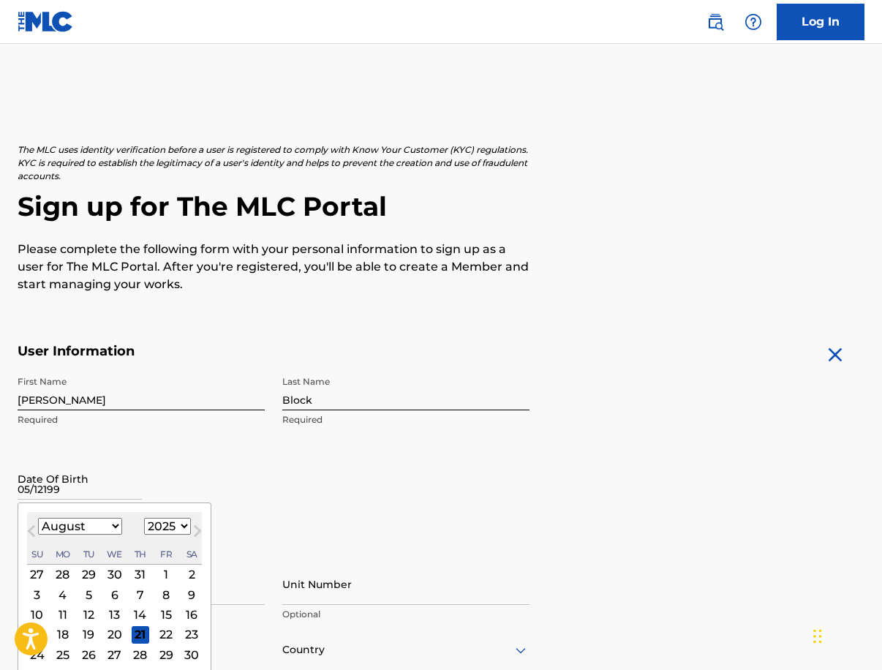
type input "05/121999"
click at [192, 483] on div "Date Of Birth Previous Month Next Month August [DATE] February March April May …" at bounding box center [141, 491] width 247 height 66
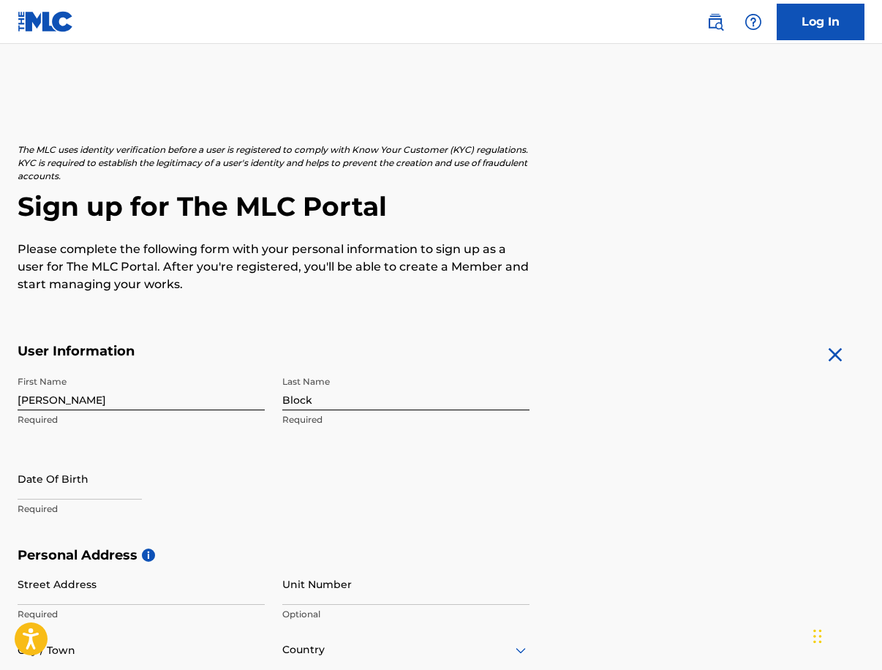
click at [87, 486] on input "text" at bounding box center [80, 479] width 124 height 42
select select "7"
select select "2025"
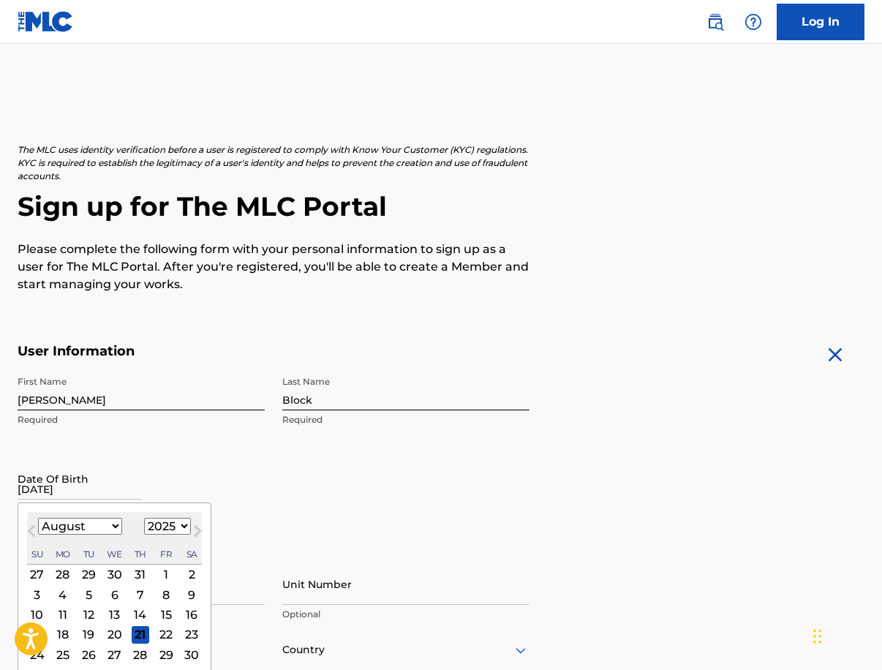
type input "[DATE]"
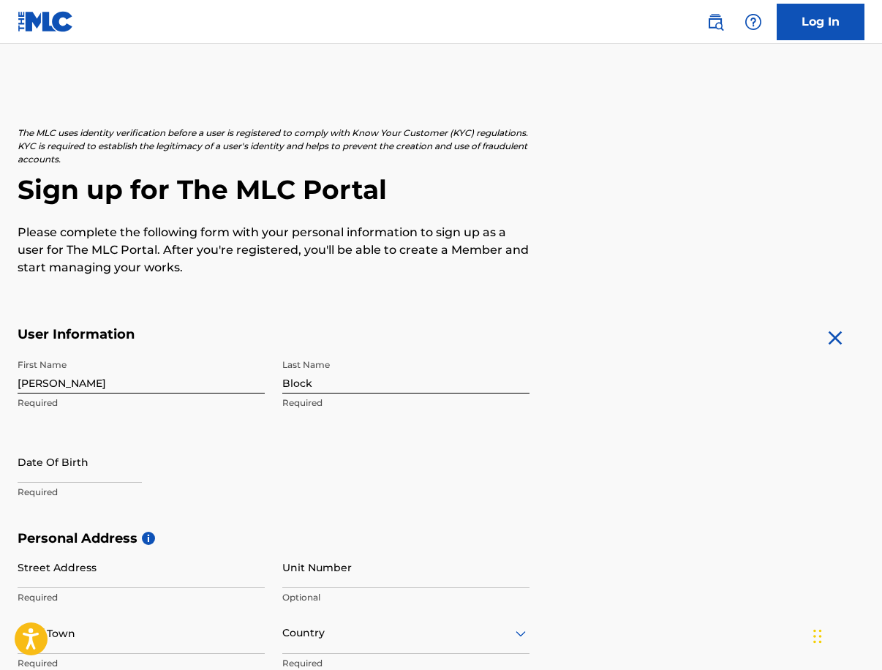
scroll to position [23, 0]
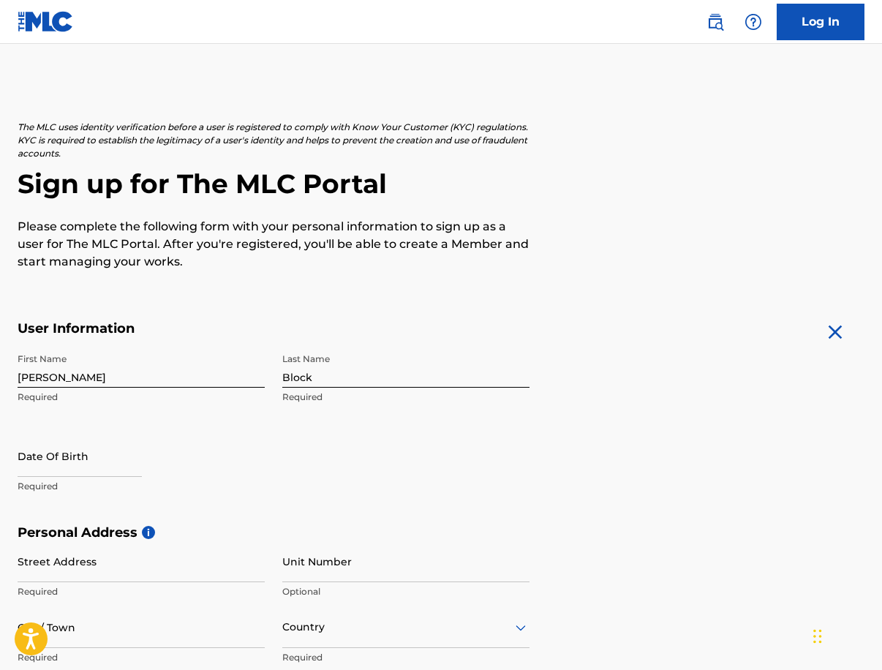
click at [126, 468] on input "text" at bounding box center [80, 456] width 124 height 42
select select "7"
select select "2025"
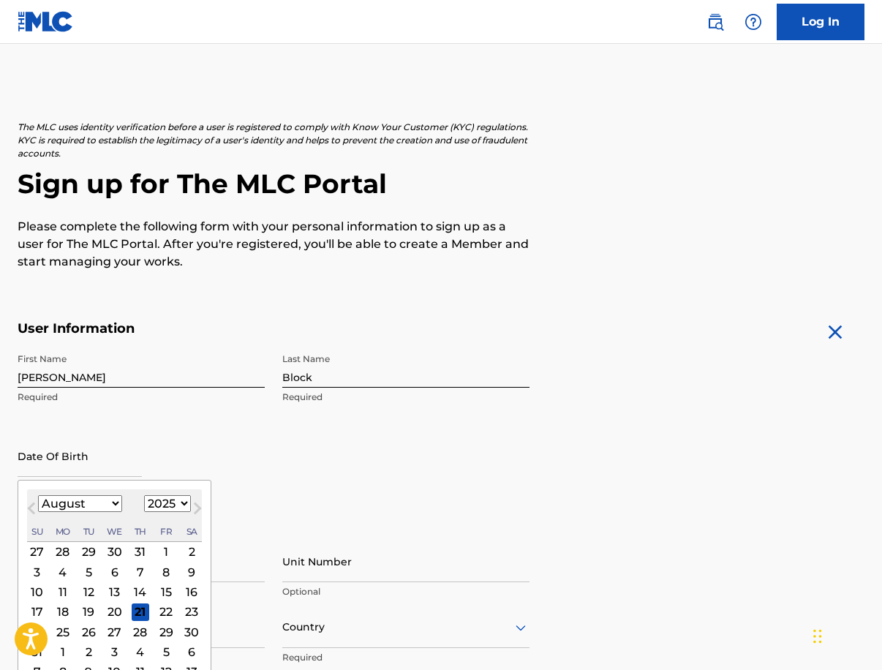
select select "4"
select select "1999"
click at [113, 587] on div "12" at bounding box center [115, 592] width 18 height 18
type input "[DATE]"
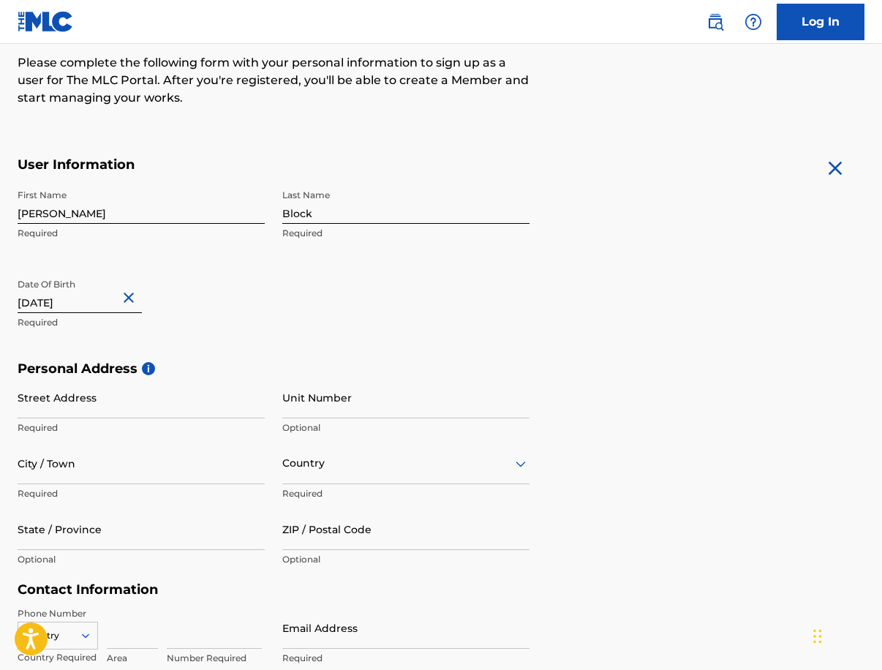
scroll to position [213, 0]
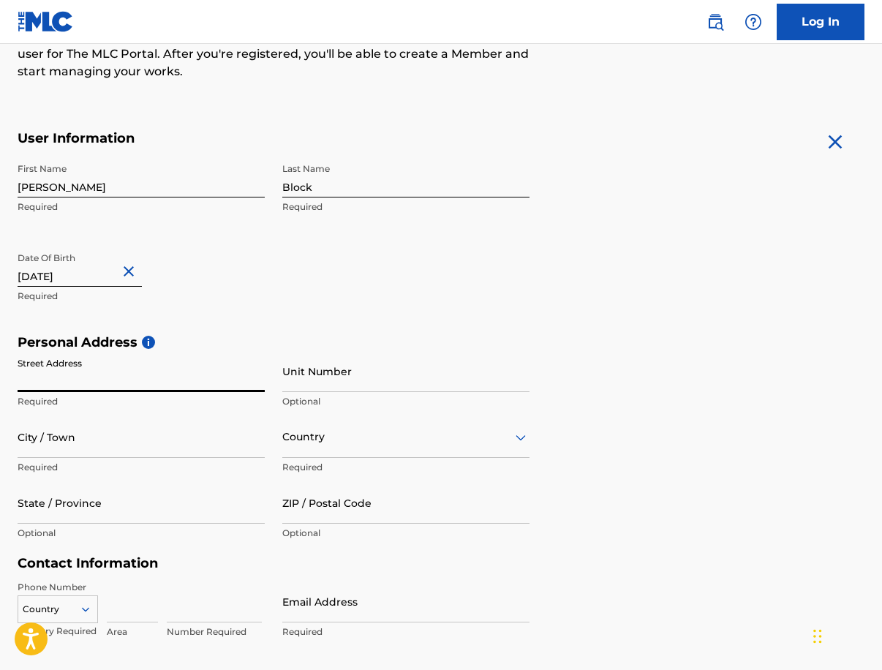
type input "[STREET_ADDRESS][PERSON_NAME]"
type input "7A"
type input "[US_STATE]"
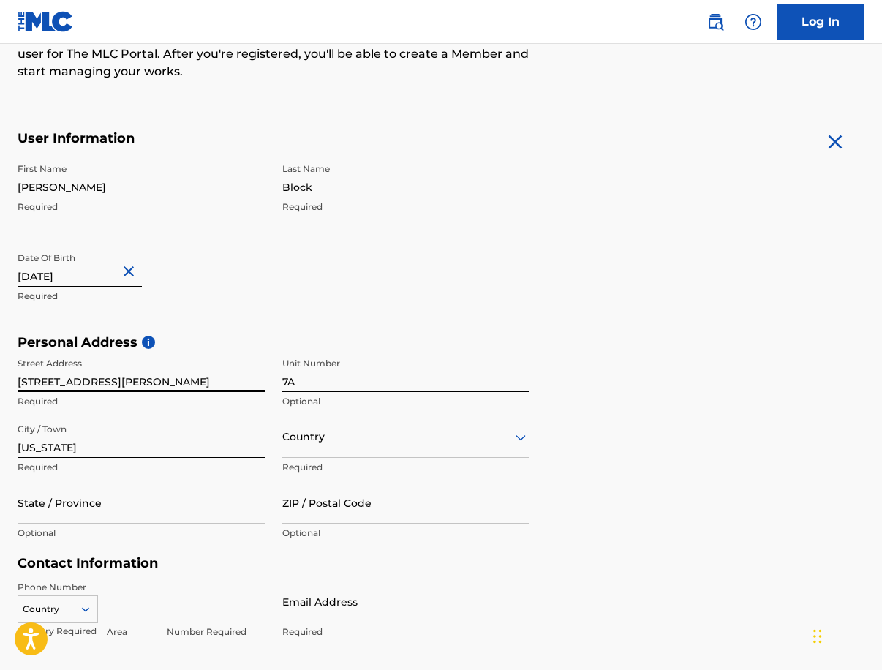
type input "[GEOGRAPHIC_DATA]"
type input "NY"
type input "10026"
type input "[GEOGRAPHIC_DATA]"
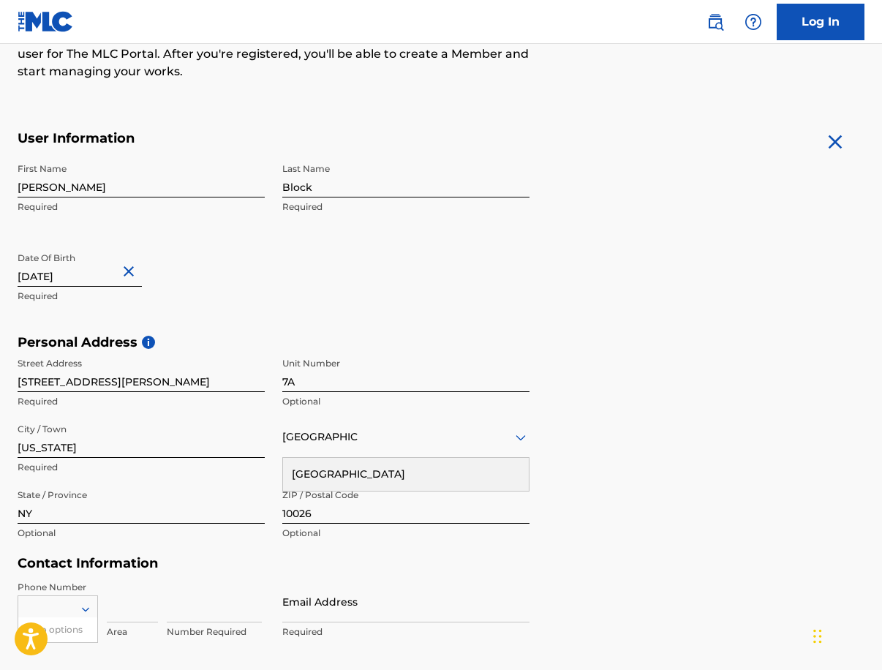
click at [568, 536] on div "Personal Address i Street Address [STREET_ADDRESS][PERSON_NAME][US_STATE] Requi…" at bounding box center [441, 445] width 847 height 222
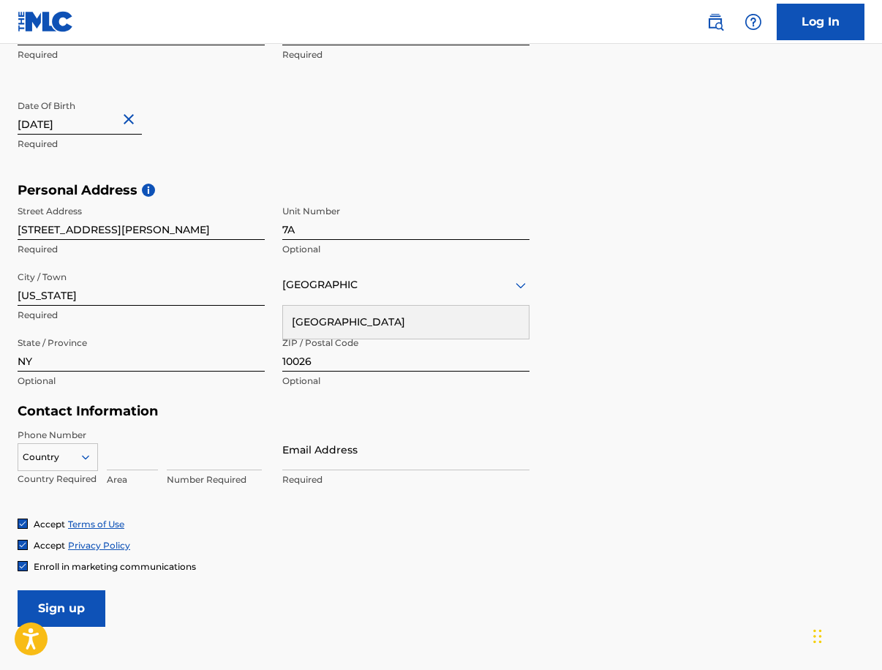
scroll to position [450, 0]
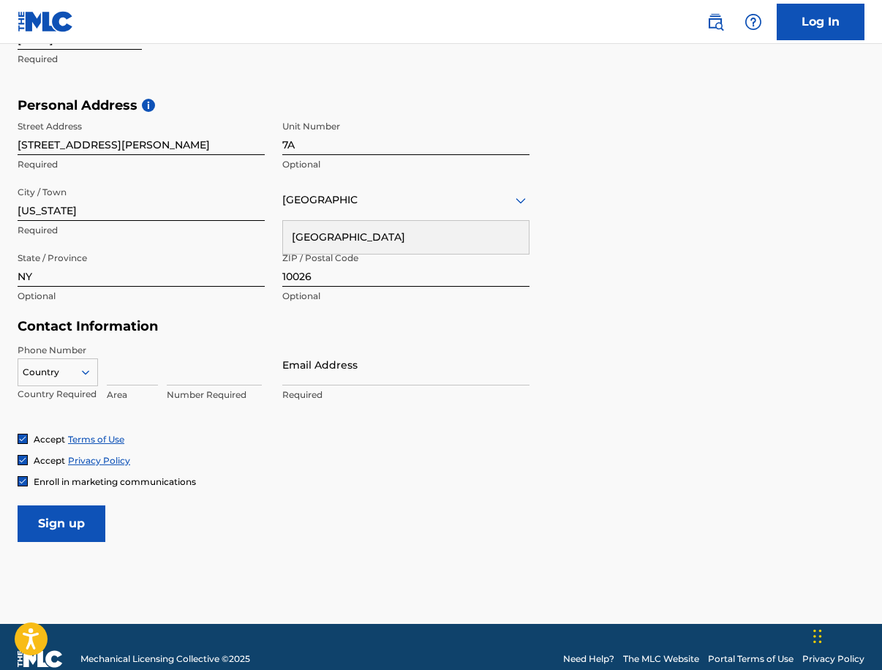
click at [66, 378] on div at bounding box center [57, 372] width 79 height 16
click at [144, 373] on input at bounding box center [132, 365] width 51 height 42
type input "267"
click at [225, 370] on input at bounding box center [214, 365] width 95 height 42
type input "2588787"
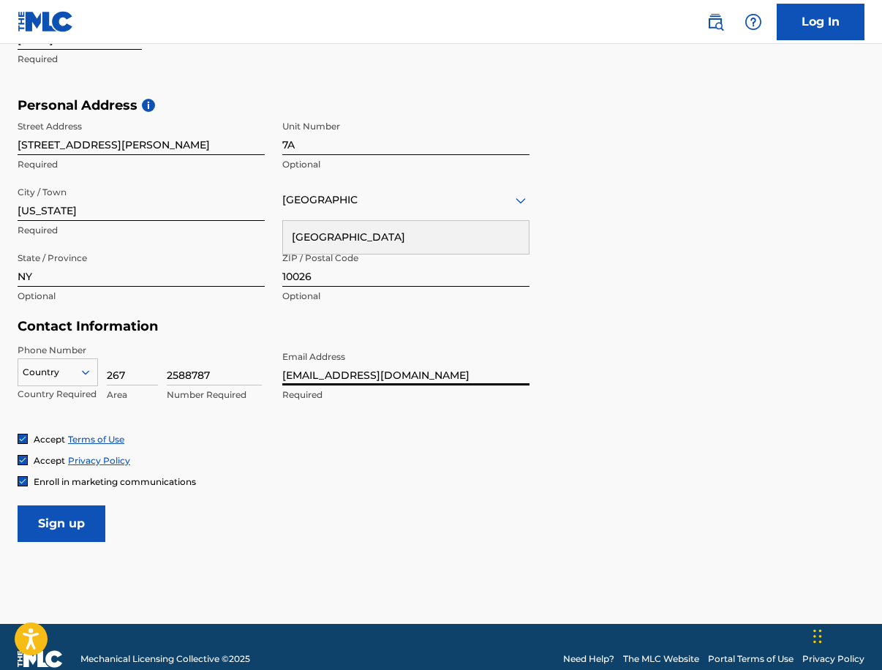
type input "[EMAIL_ADDRESS][DOMAIN_NAME]"
click at [348, 508] on form "User Information First Name [PERSON_NAME] Required Last Name Block Required Dat…" at bounding box center [441, 217] width 847 height 649
click at [13, 429] on div "The MLC uses identity verification before a user is registered to comply with K…" at bounding box center [441, 118] width 882 height 848
click at [23, 448] on div "Accept Terms of Use Accept Privacy Policy Enroll in marketing communications" at bounding box center [441, 460] width 847 height 55
click at [23, 477] on img at bounding box center [22, 481] width 9 height 9
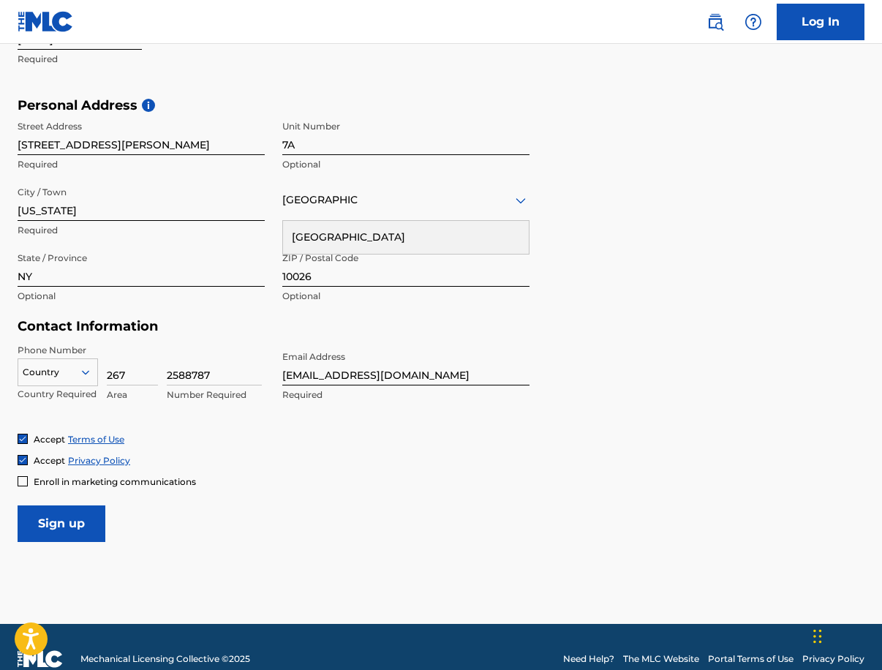
click at [69, 531] on input "Sign up" at bounding box center [62, 523] width 88 height 37
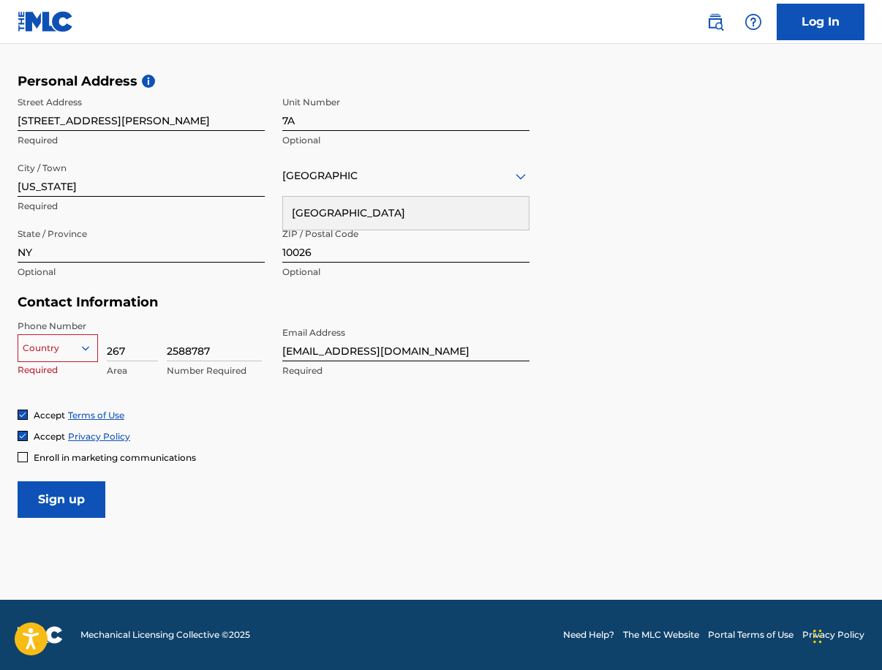
scroll to position [472, 0]
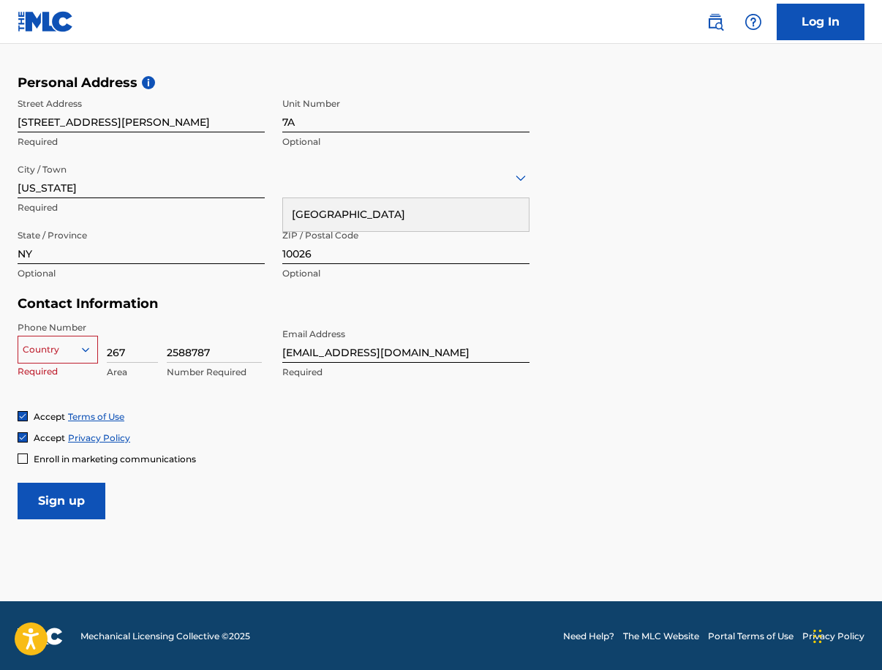
click at [68, 346] on div at bounding box center [57, 350] width 79 height 16
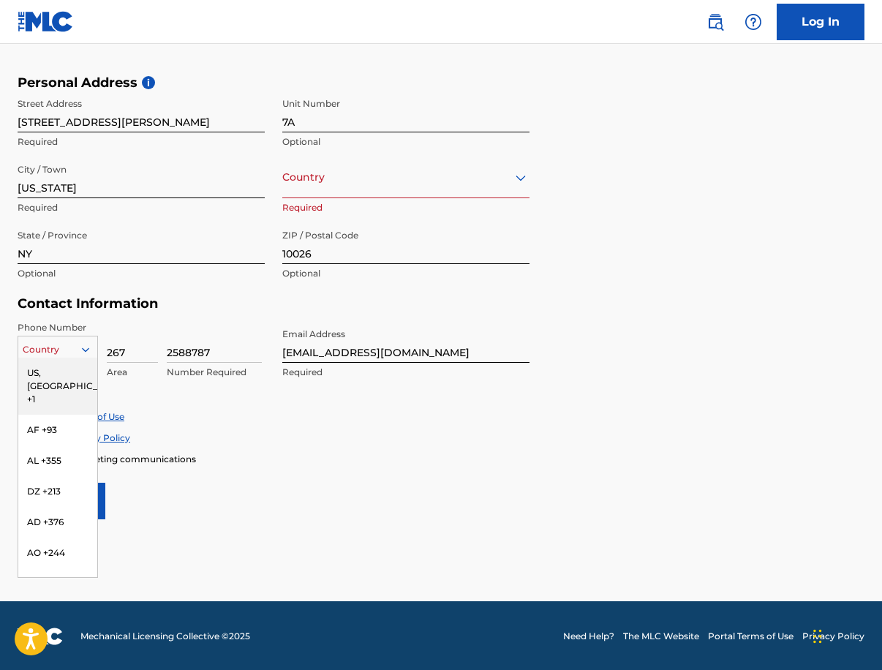
click at [64, 361] on div "US, [GEOGRAPHIC_DATA] +1" at bounding box center [57, 386] width 79 height 57
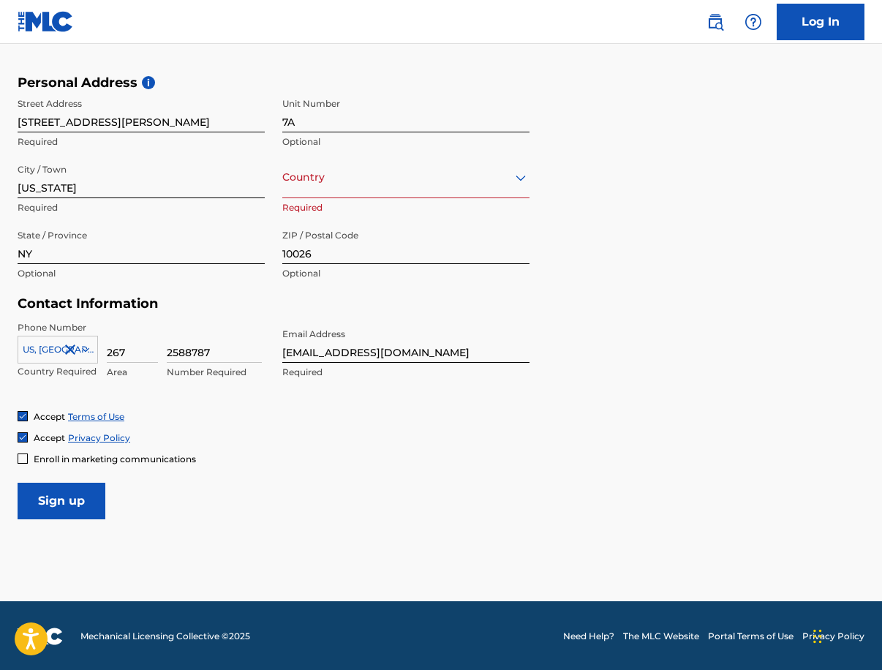
click at [72, 499] on input "Sign up" at bounding box center [62, 501] width 88 height 37
click at [81, 507] on input "Sign up" at bounding box center [62, 501] width 88 height 37
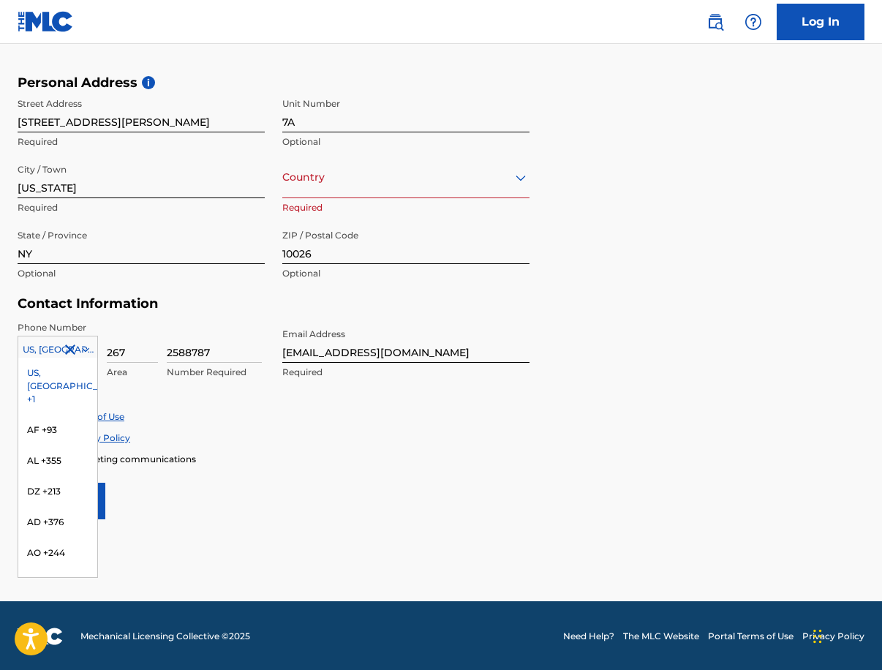
click at [46, 346] on div at bounding box center [57, 350] width 79 height 16
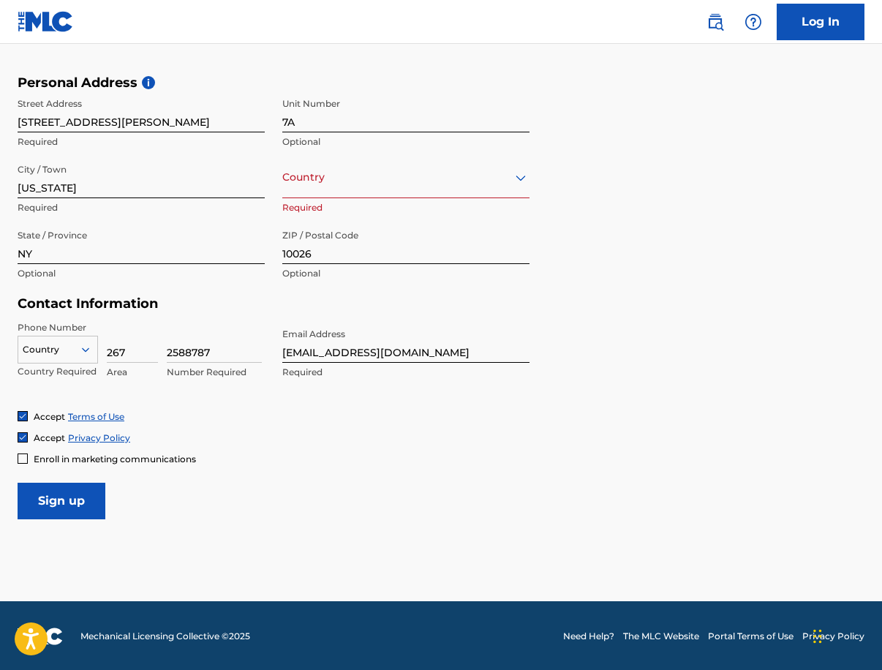
click at [64, 352] on div at bounding box center [57, 350] width 79 height 16
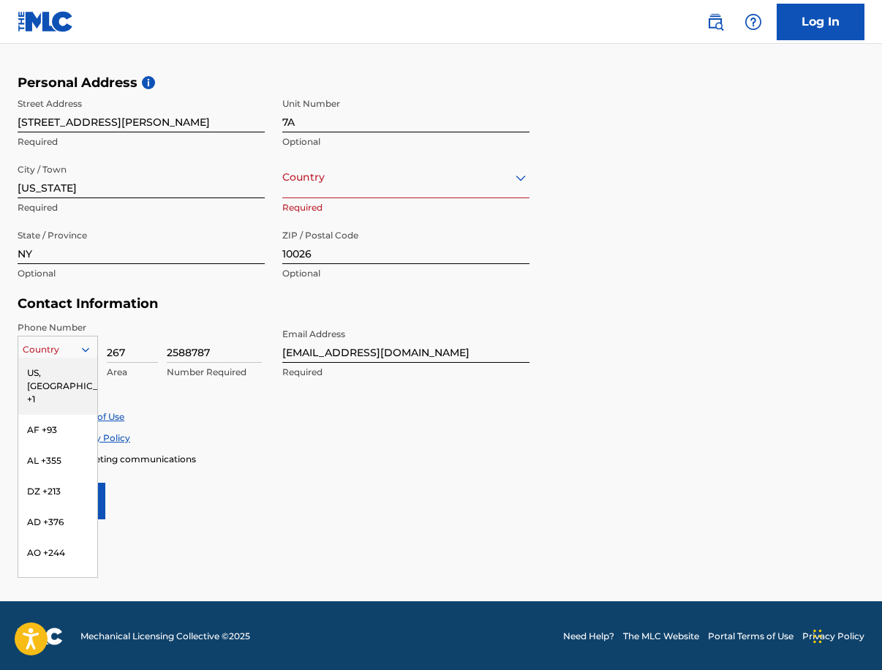
click at [53, 372] on div "US, [GEOGRAPHIC_DATA] +1" at bounding box center [57, 386] width 79 height 57
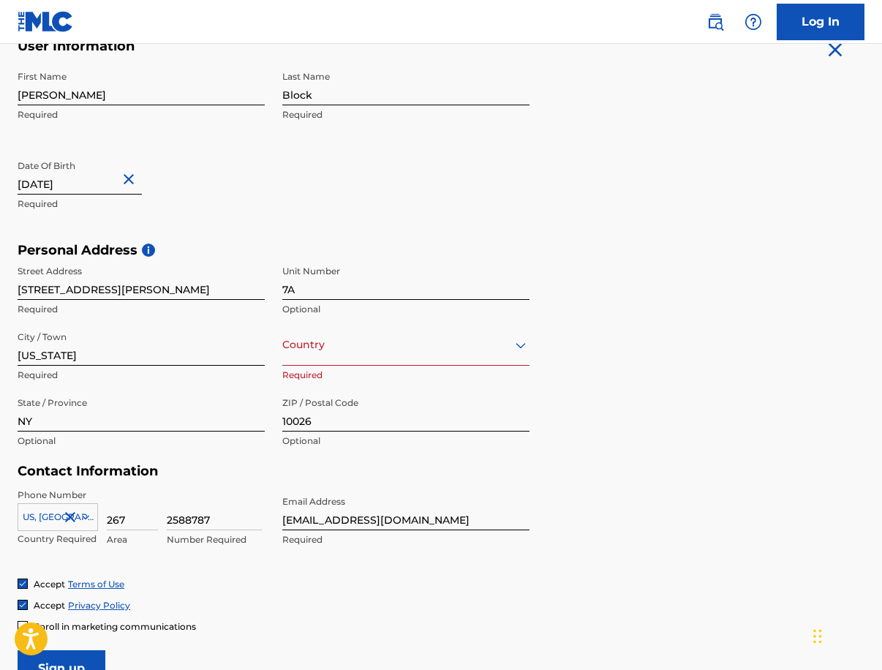
scroll to position [255, 0]
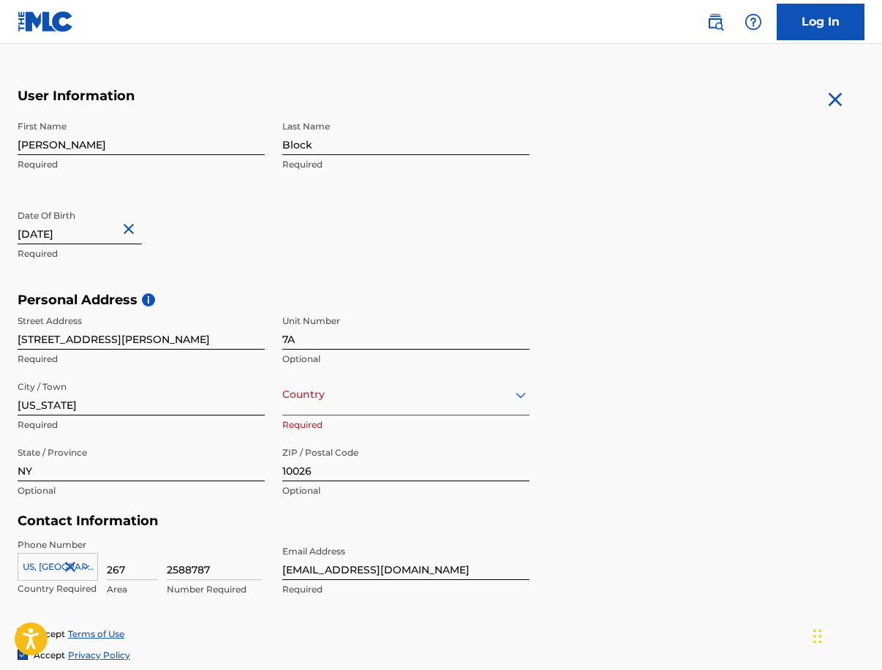
click at [344, 412] on div "Country" at bounding box center [405, 395] width 247 height 42
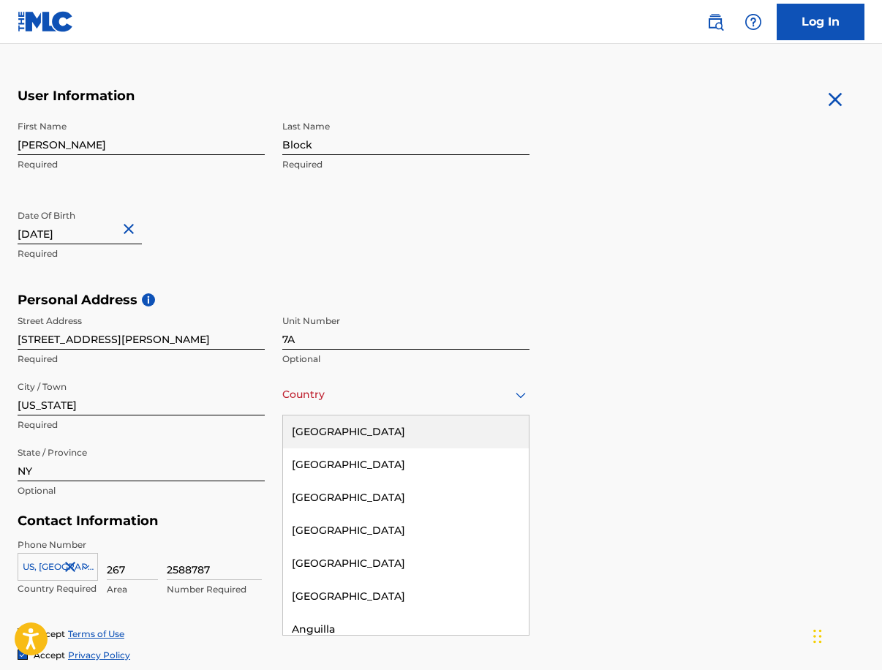
click at [341, 436] on div "[GEOGRAPHIC_DATA]" at bounding box center [406, 431] width 246 height 33
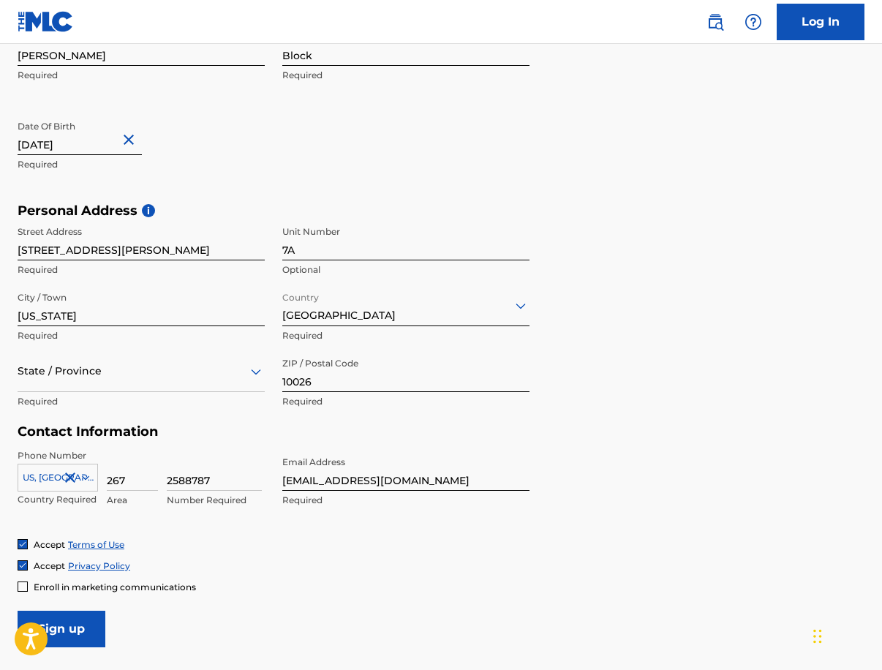
scroll to position [372, 0]
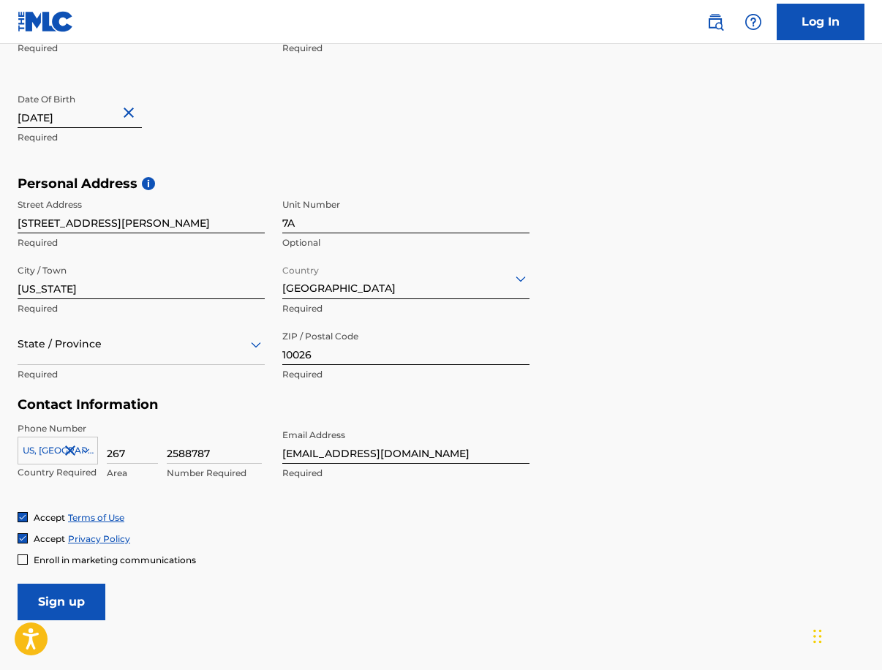
click at [80, 588] on input "Sign up" at bounding box center [62, 602] width 88 height 37
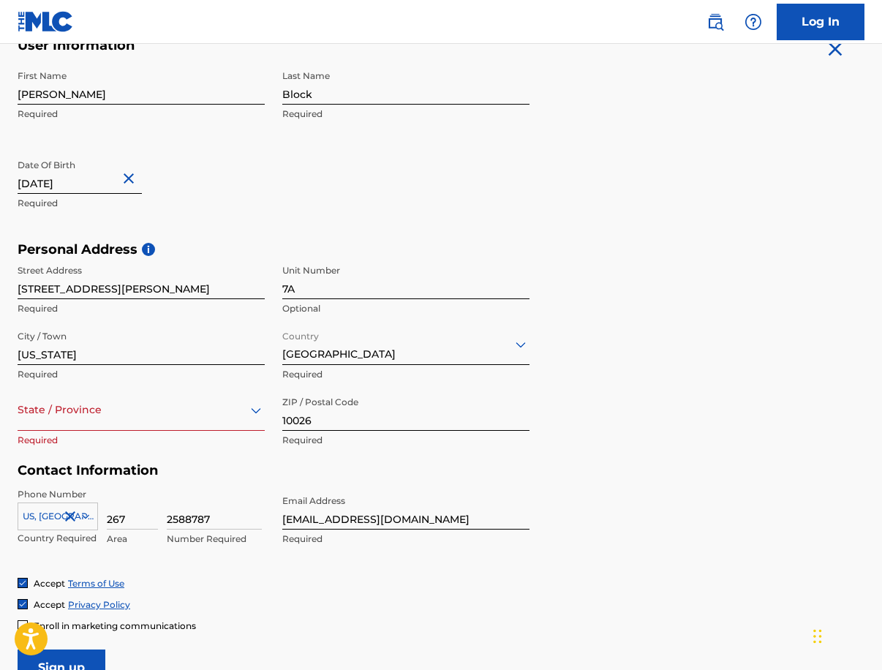
scroll to position [321, 0]
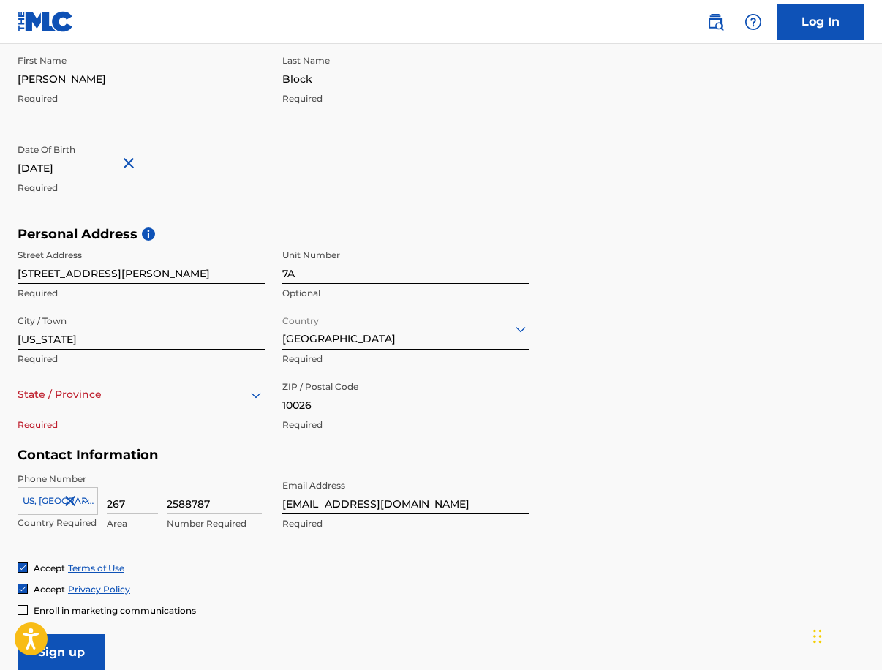
click at [154, 396] on div at bounding box center [141, 394] width 247 height 18
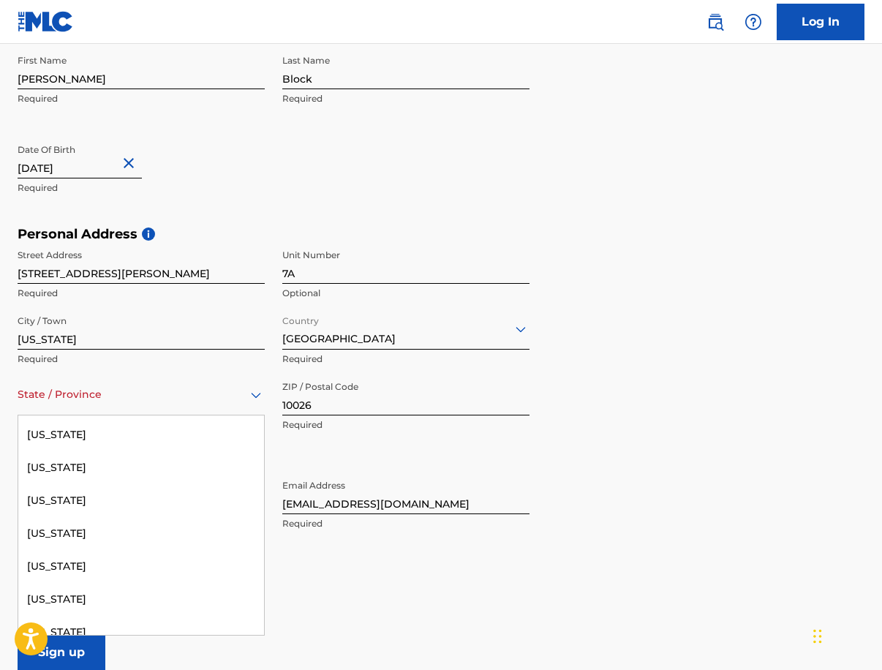
scroll to position [1110, 0]
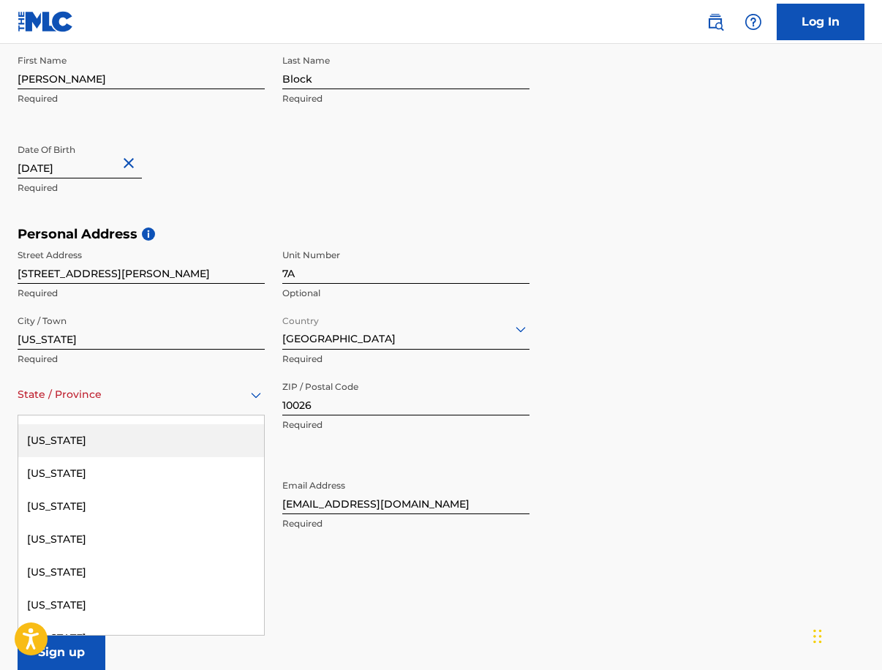
click at [110, 447] on div "[US_STATE]" at bounding box center [141, 440] width 246 height 33
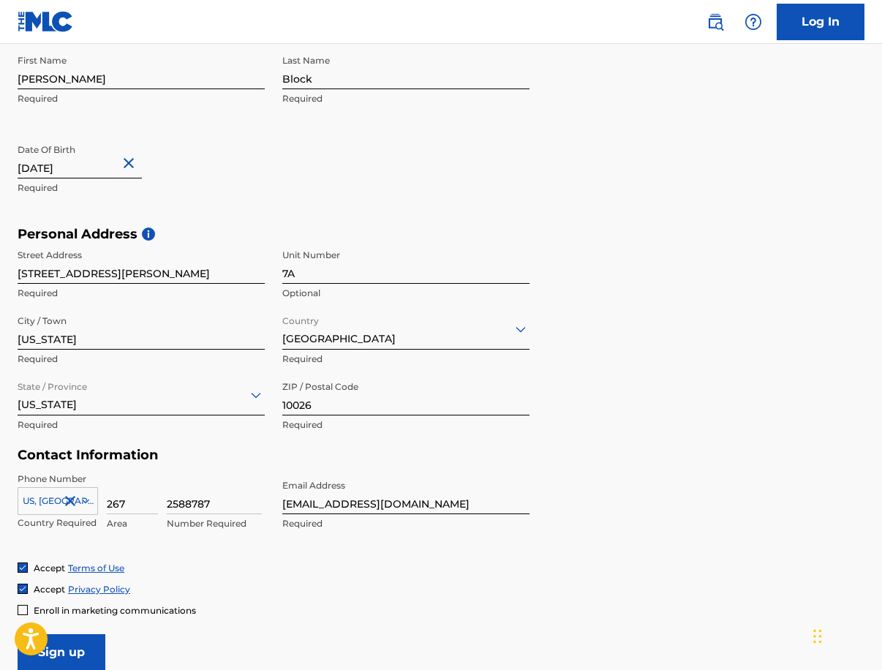
scroll to position [462, 0]
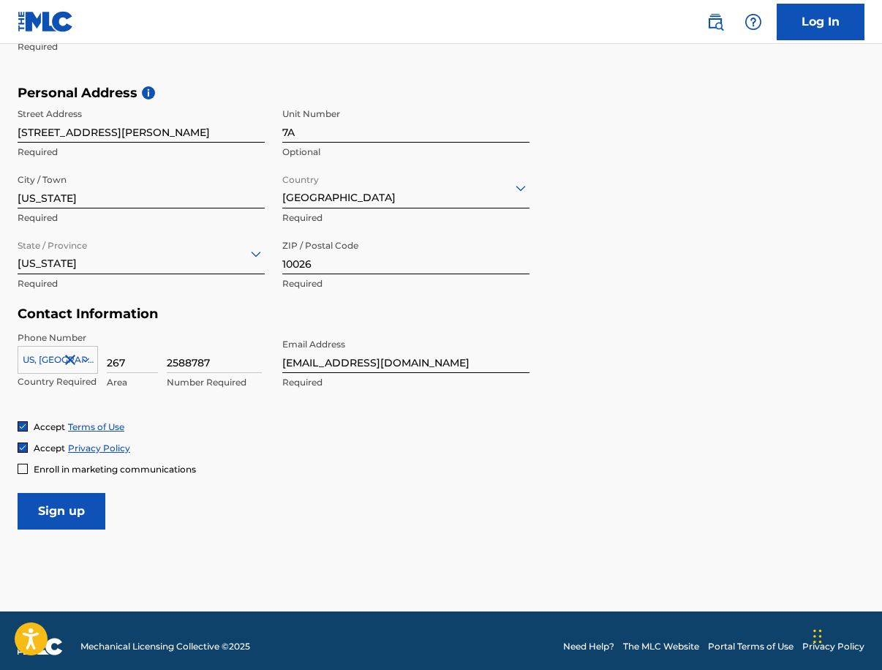
click at [78, 505] on input "Sign up" at bounding box center [62, 511] width 88 height 37
